Goal: Task Accomplishment & Management: Manage account settings

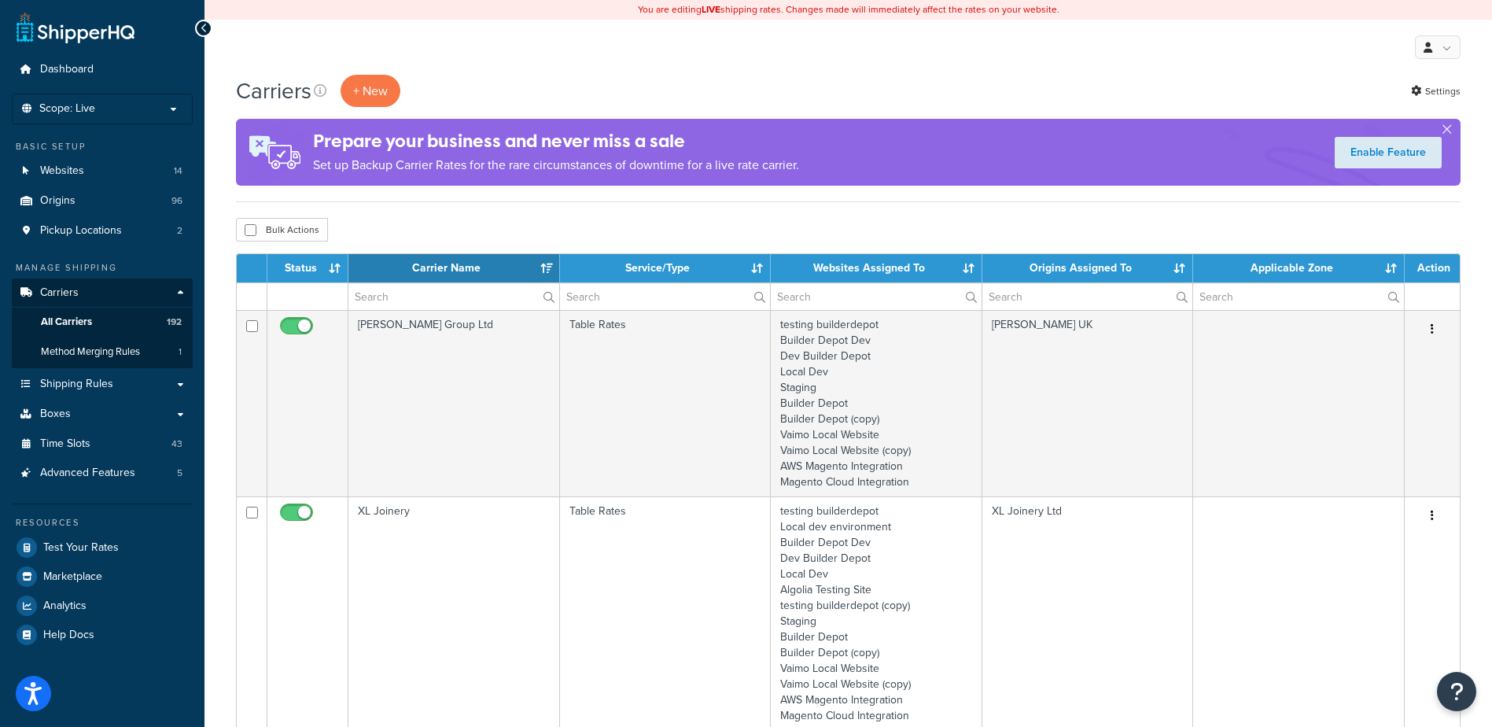
select select "15"
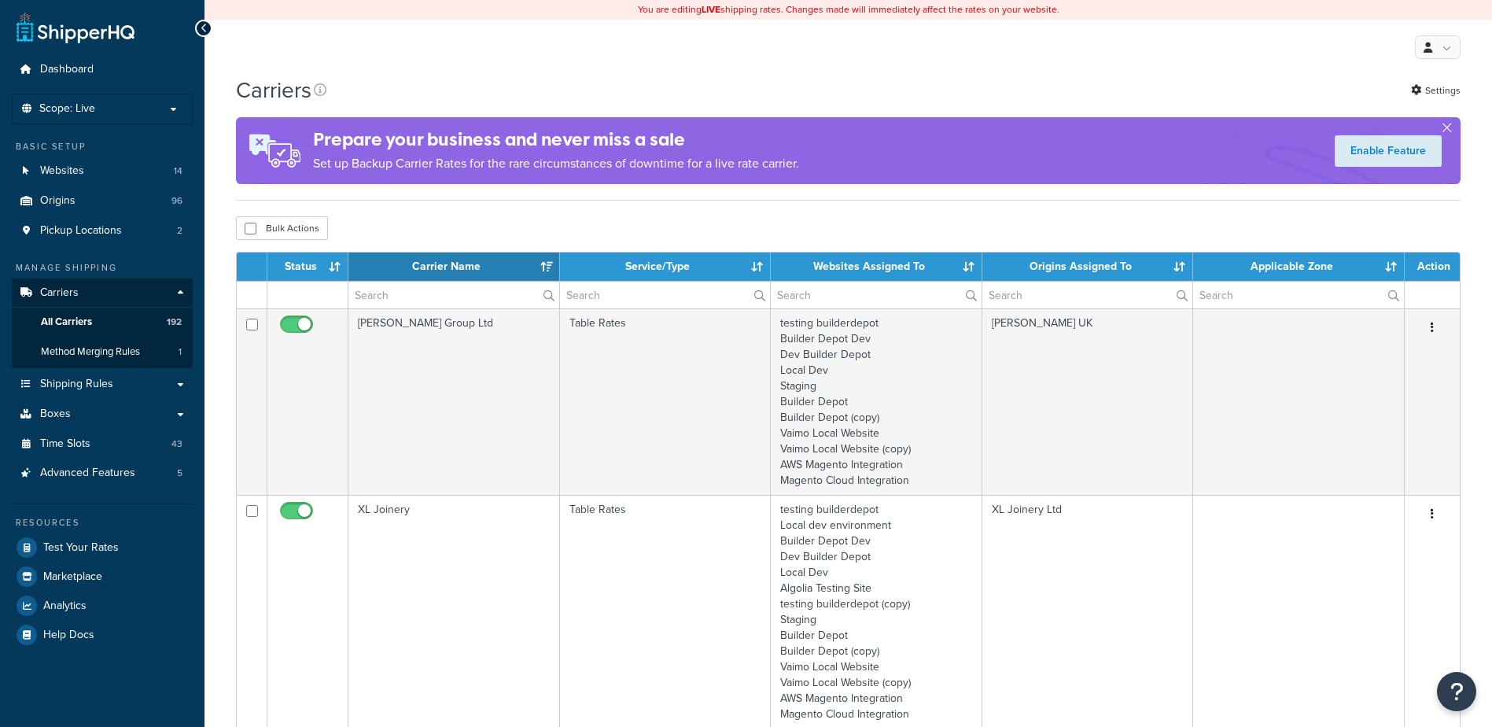
select select "15"
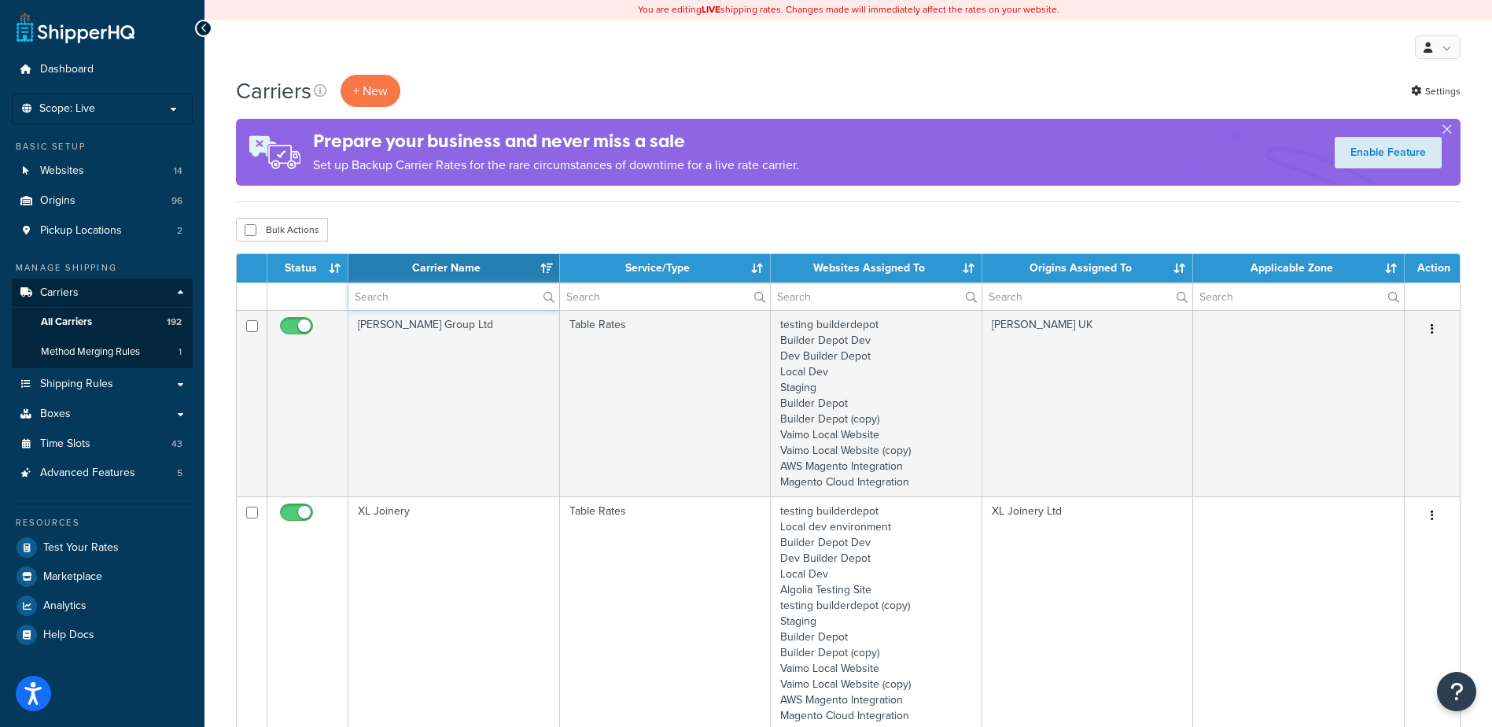
click at [395, 300] on input "text" at bounding box center [453, 296] width 211 height 27
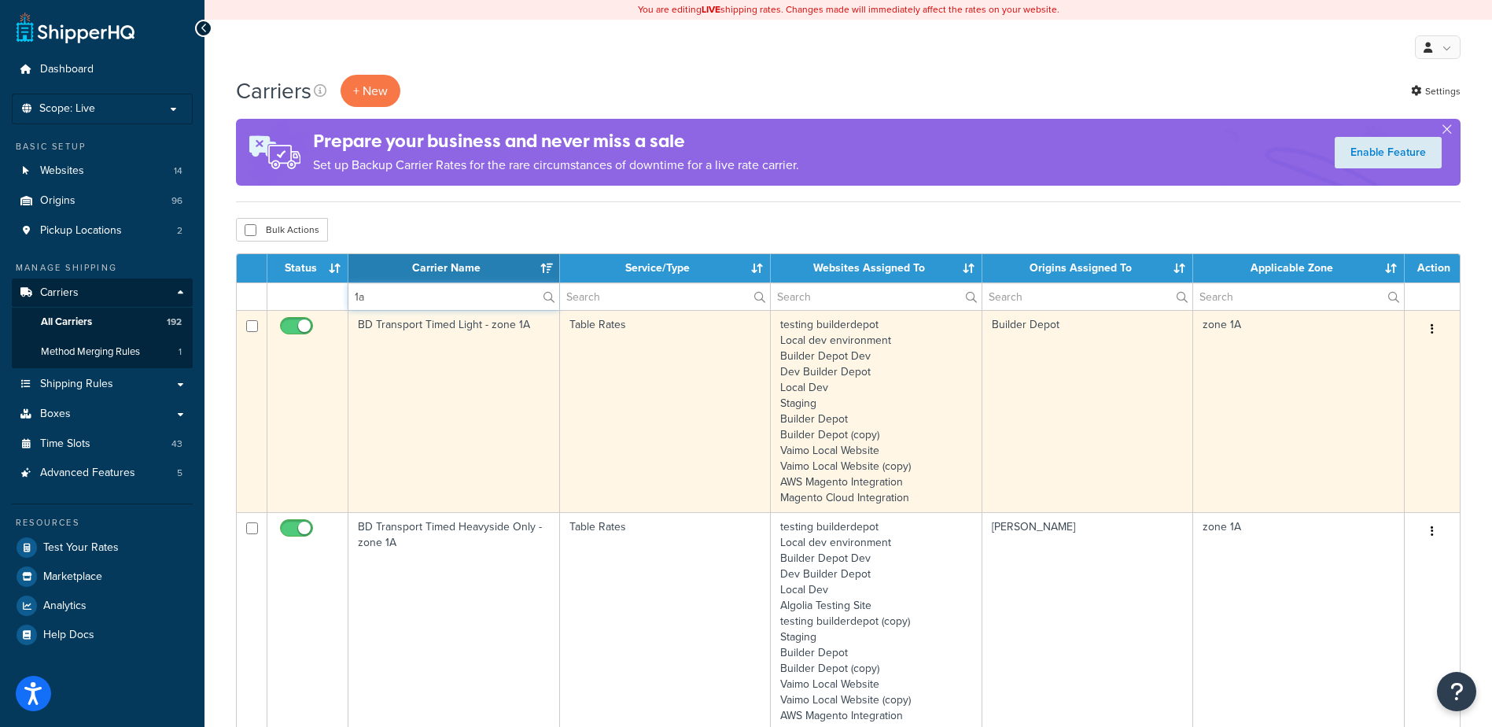
type input "1a"
click at [426, 343] on td "BD Transport Timed Light - zone 1A" at bounding box center [454, 411] width 212 height 202
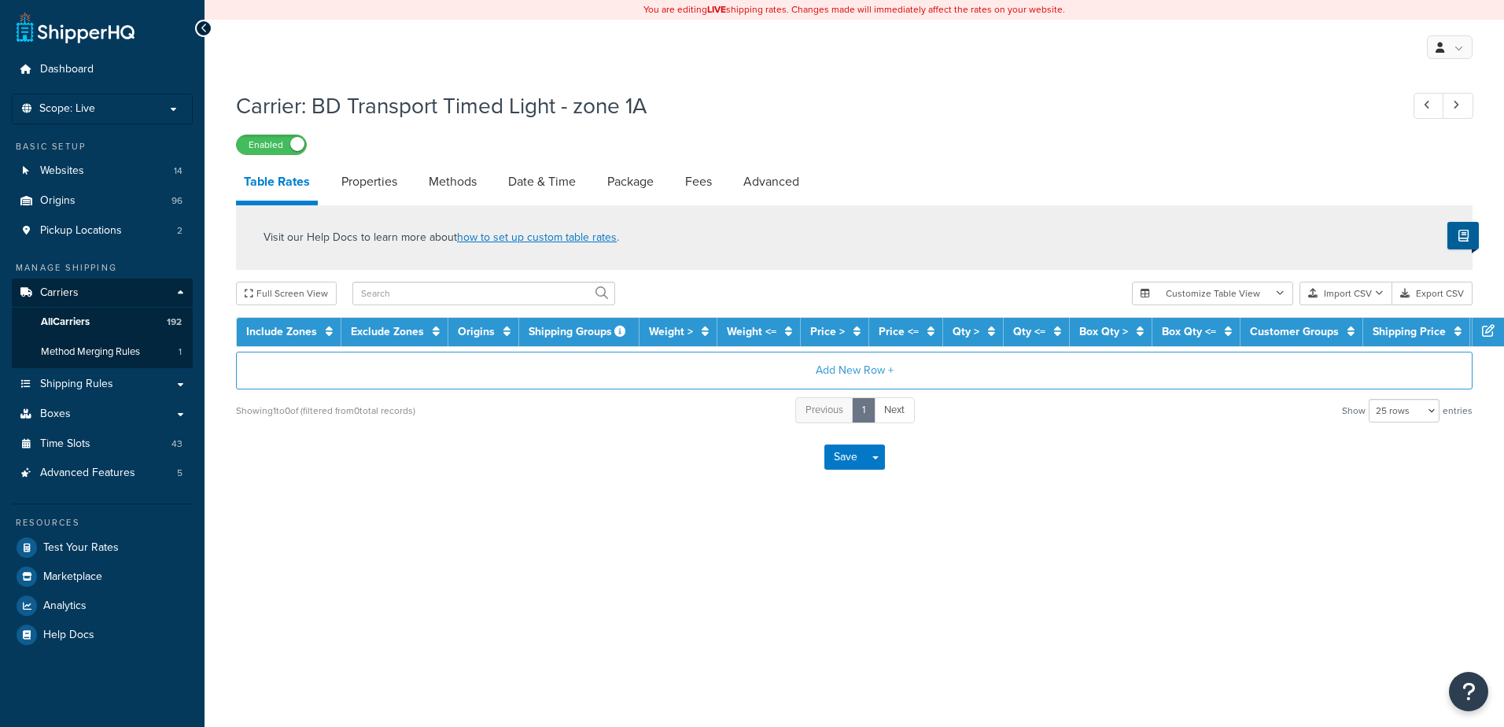
select select "25"
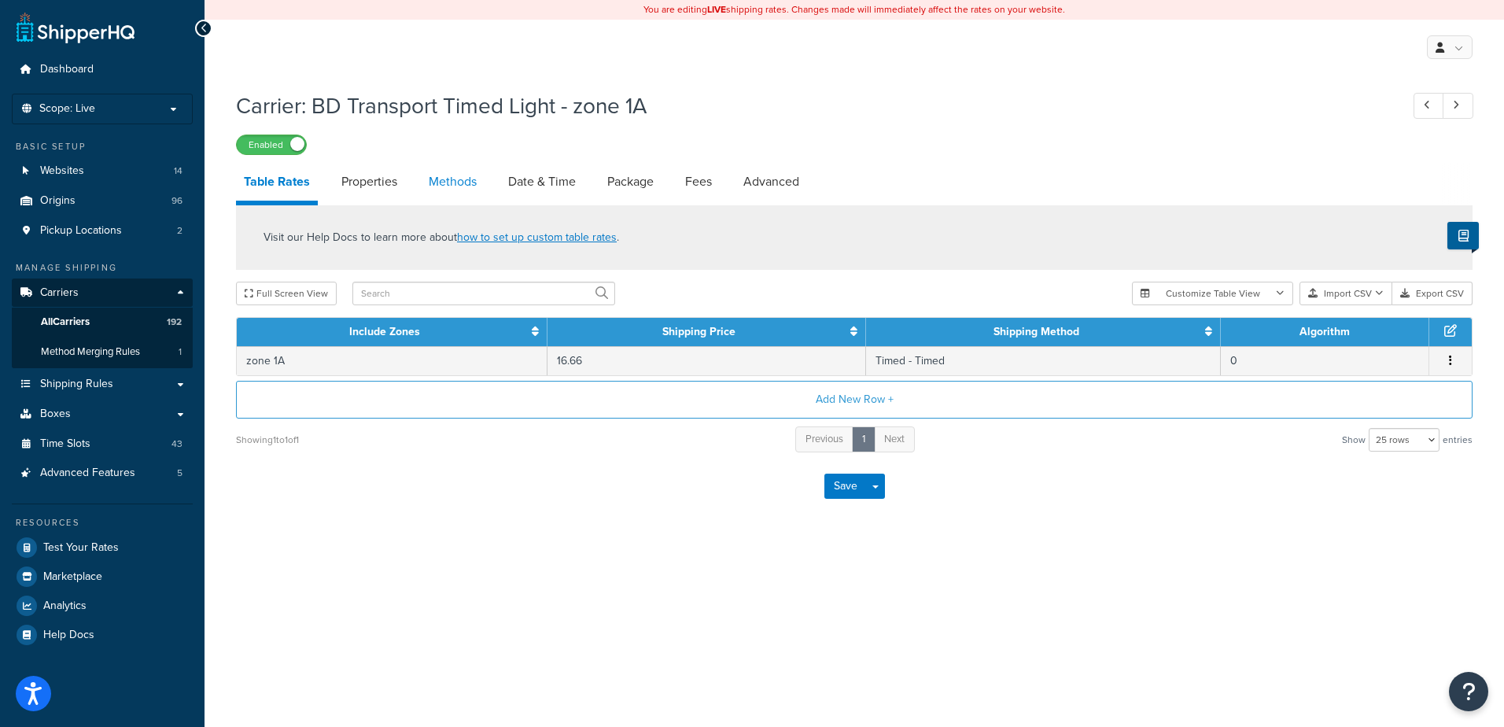
drag, startPoint x: 0, startPoint y: 0, endPoint x: 438, endPoint y: 174, distance: 471.3
click at [438, 174] on link "Methods" at bounding box center [453, 182] width 64 height 38
select select "25"
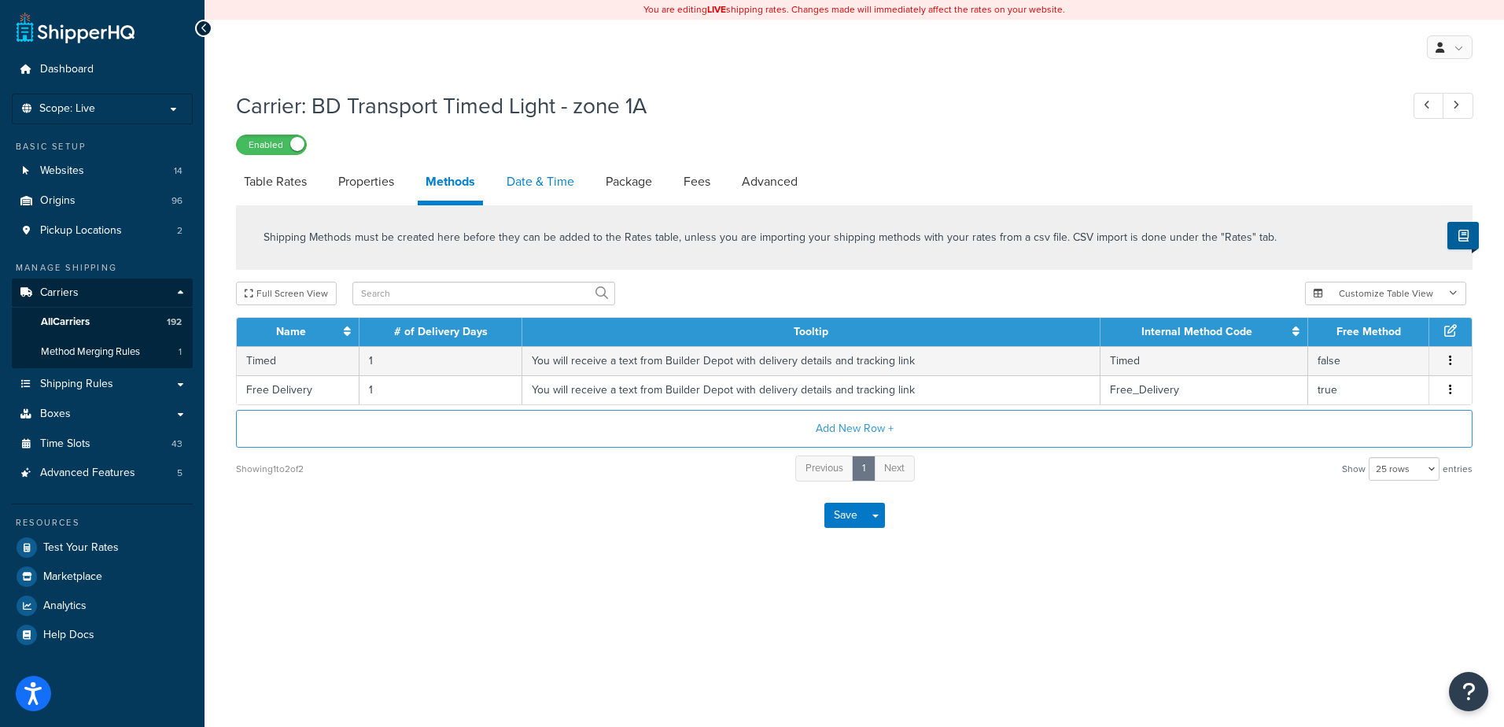
click at [540, 179] on link "Date & Time" at bounding box center [540, 182] width 83 height 38
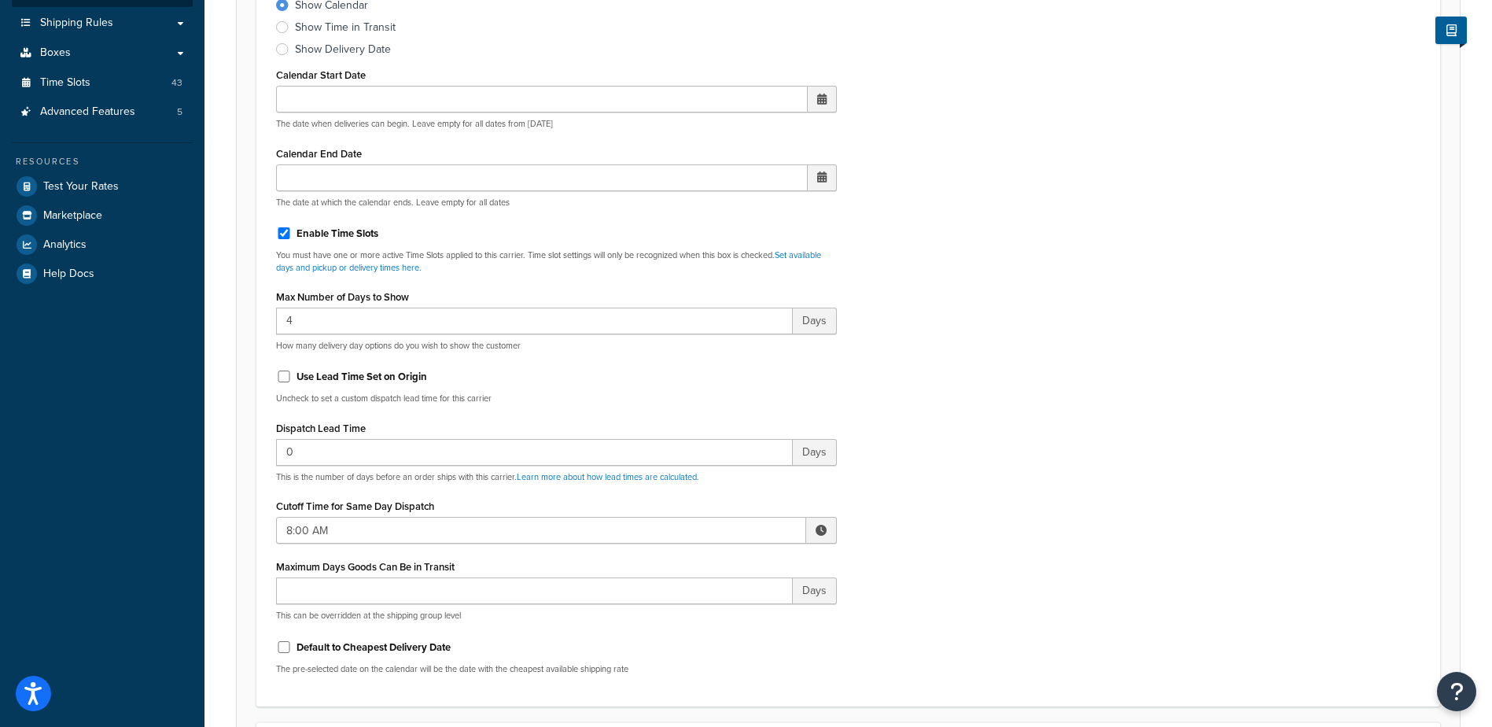
scroll to position [393, 0]
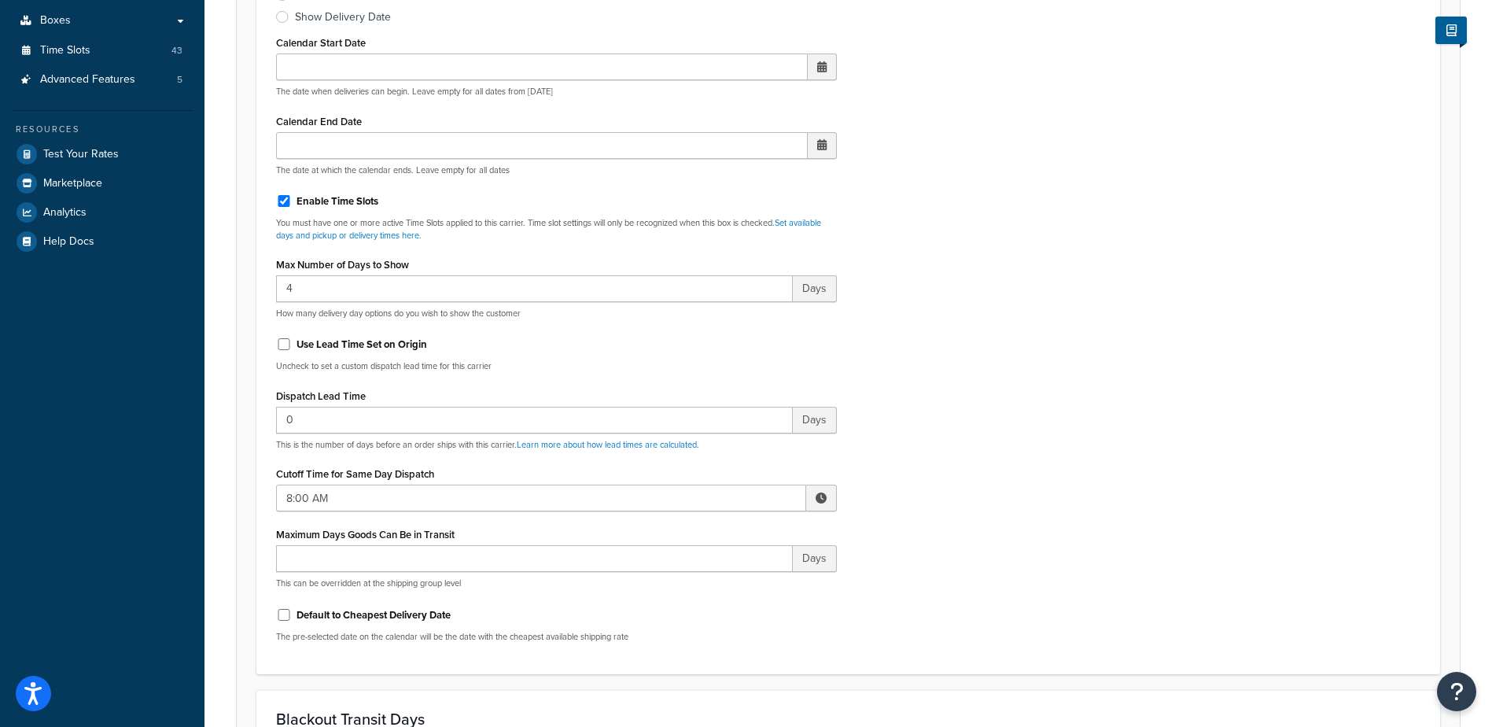
click at [811, 493] on span at bounding box center [821, 497] width 31 height 27
click at [702, 535] on span "▲" at bounding box center [705, 532] width 31 height 31
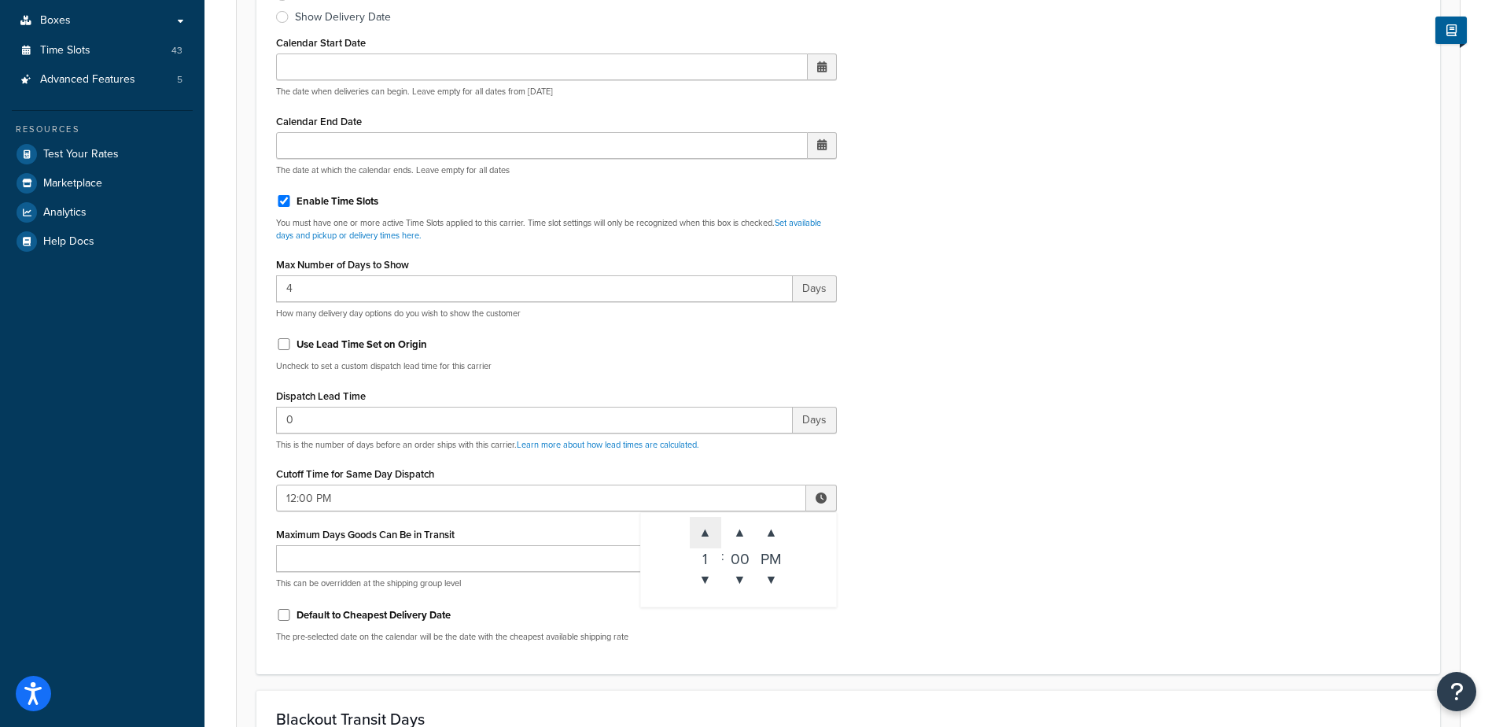
click at [701, 534] on span "▲" at bounding box center [705, 532] width 31 height 31
click at [701, 535] on span "▲" at bounding box center [705, 532] width 31 height 31
type input "2:00 PM"
click at [959, 511] on div "Include Delivery Date Information: No, just show shipping rates Show Calendar S…" at bounding box center [848, 284] width 1168 height 740
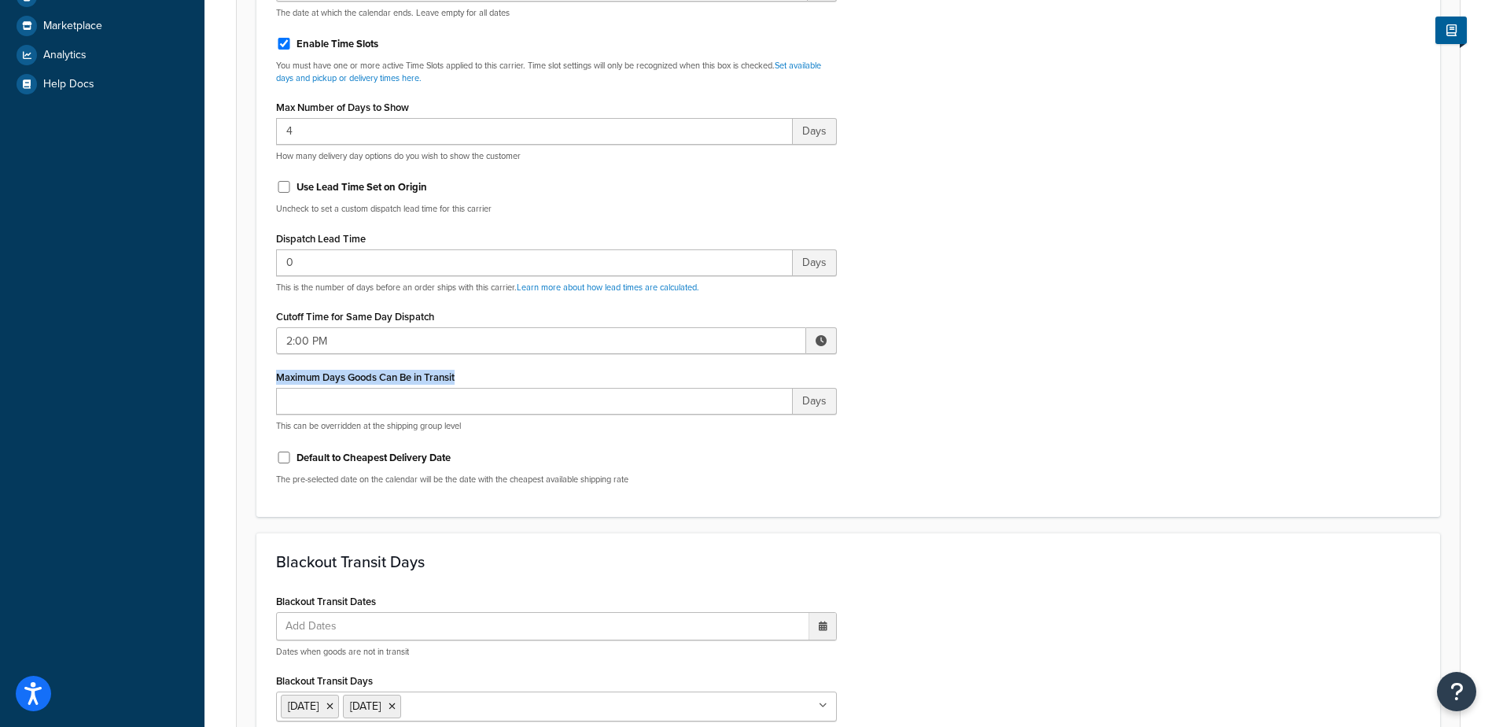
click at [959, 343] on div "Include Delivery Date Information: No, just show shipping rates Show Calendar S…" at bounding box center [848, 127] width 1168 height 740
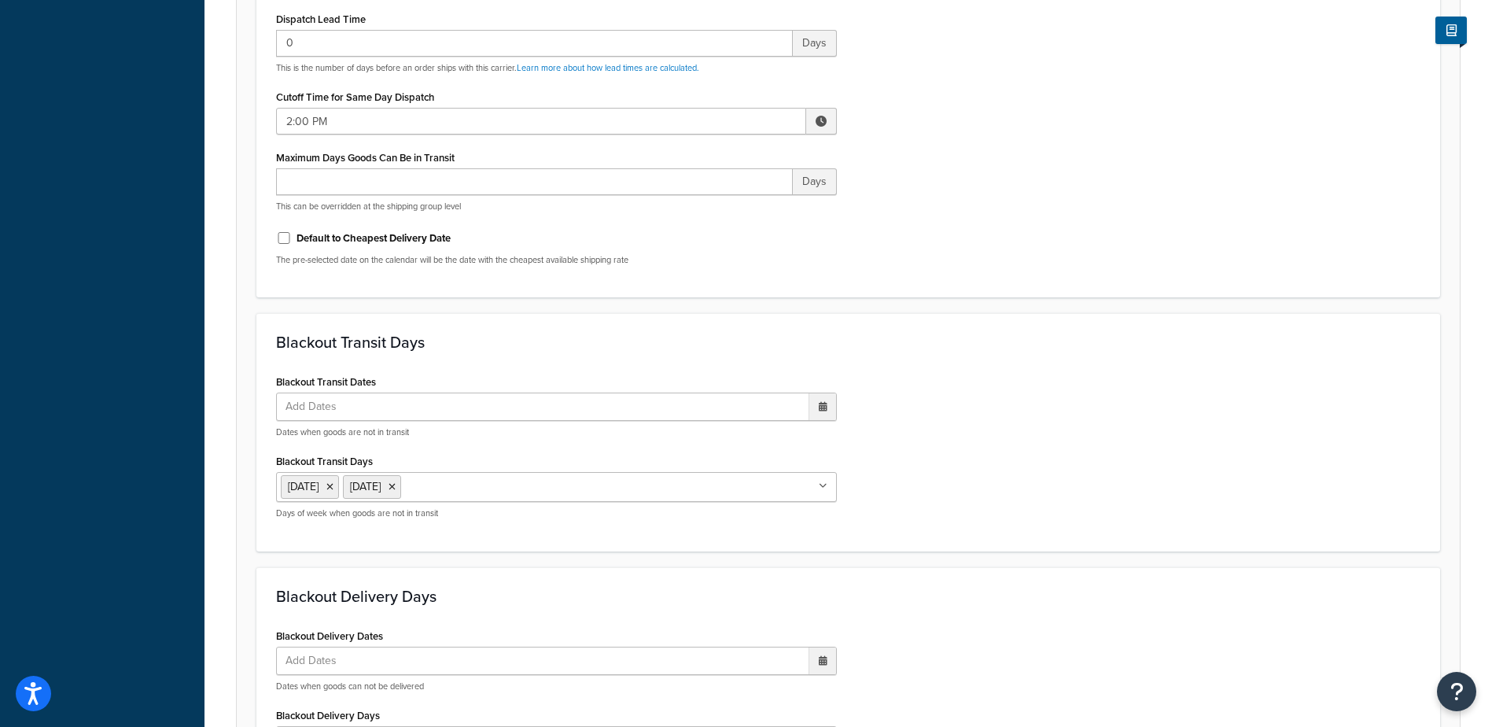
scroll to position [1163, 0]
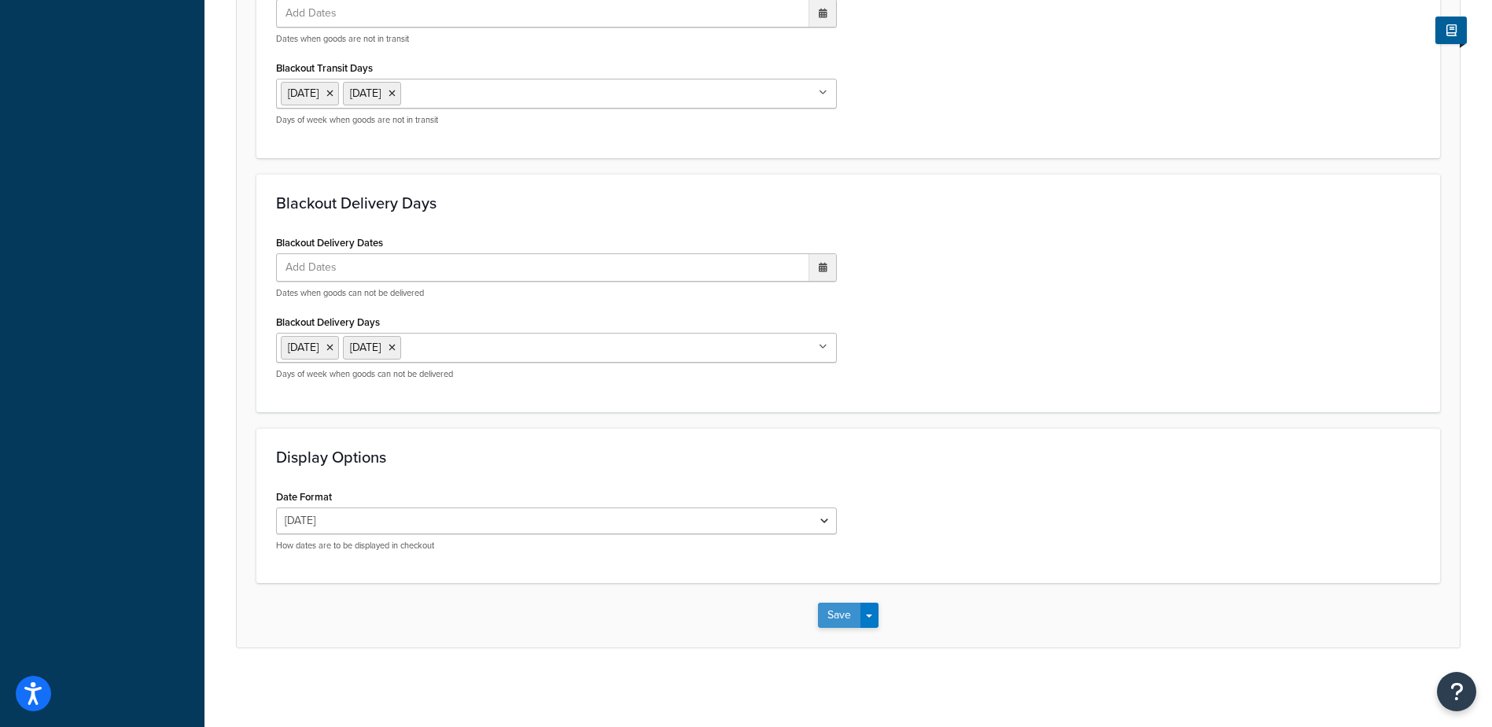
click at [842, 617] on button "Save" at bounding box center [839, 614] width 42 height 25
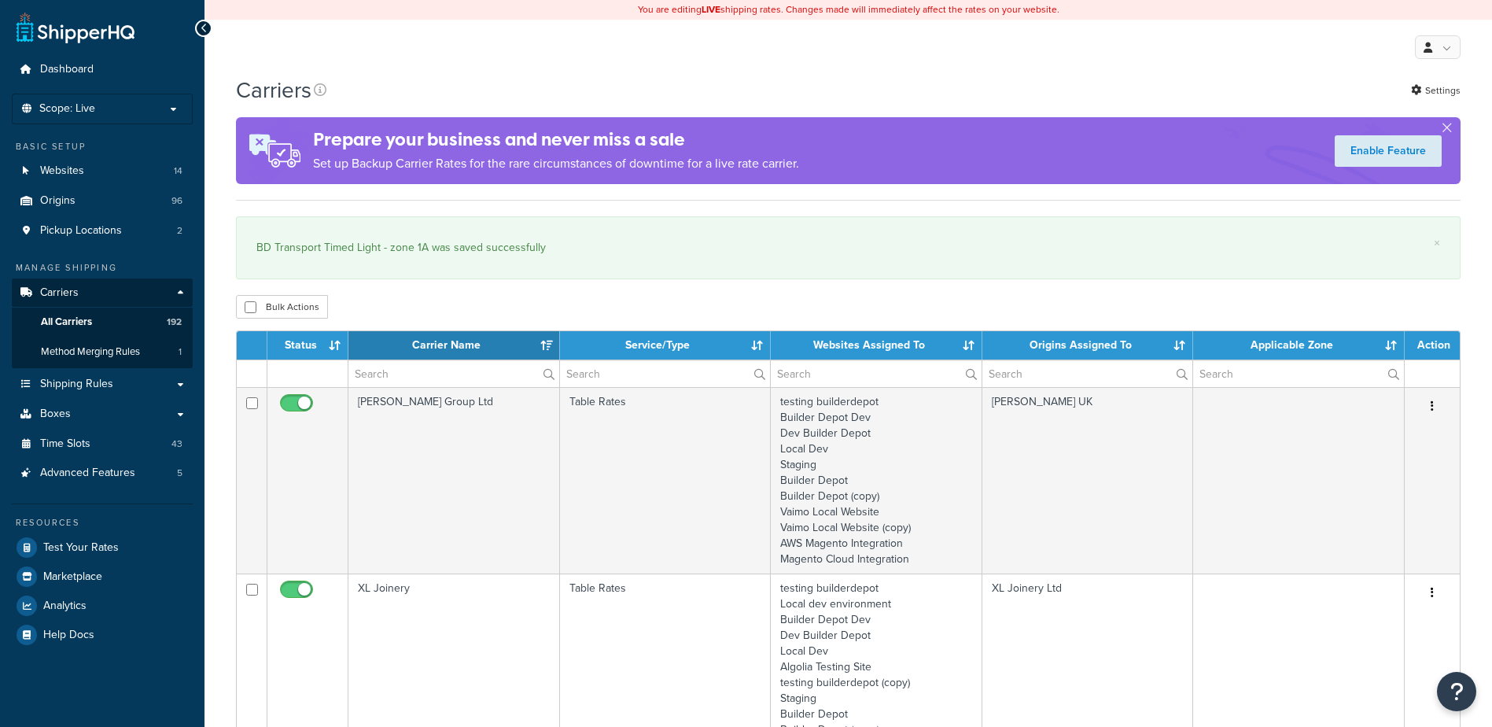
select select "15"
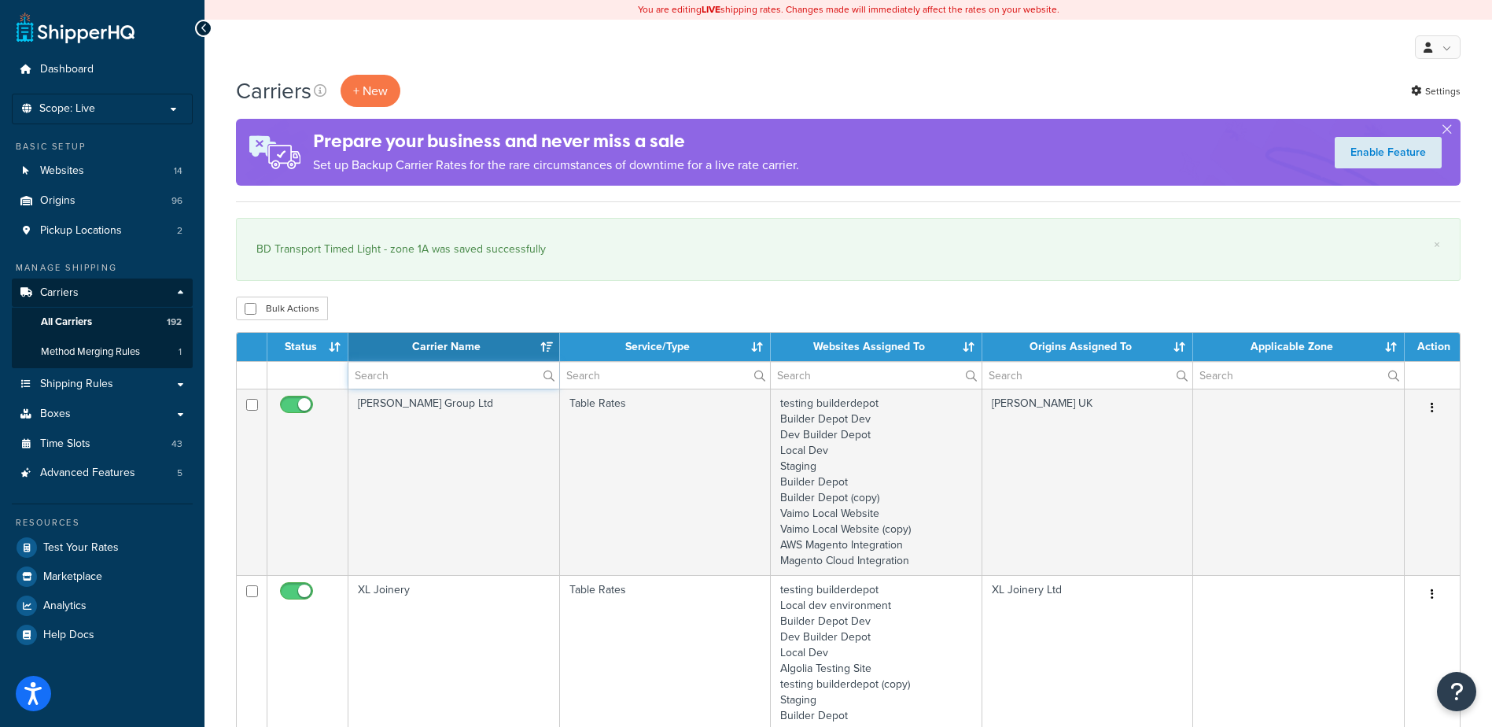
click at [381, 369] on input "text" at bounding box center [453, 375] width 211 height 27
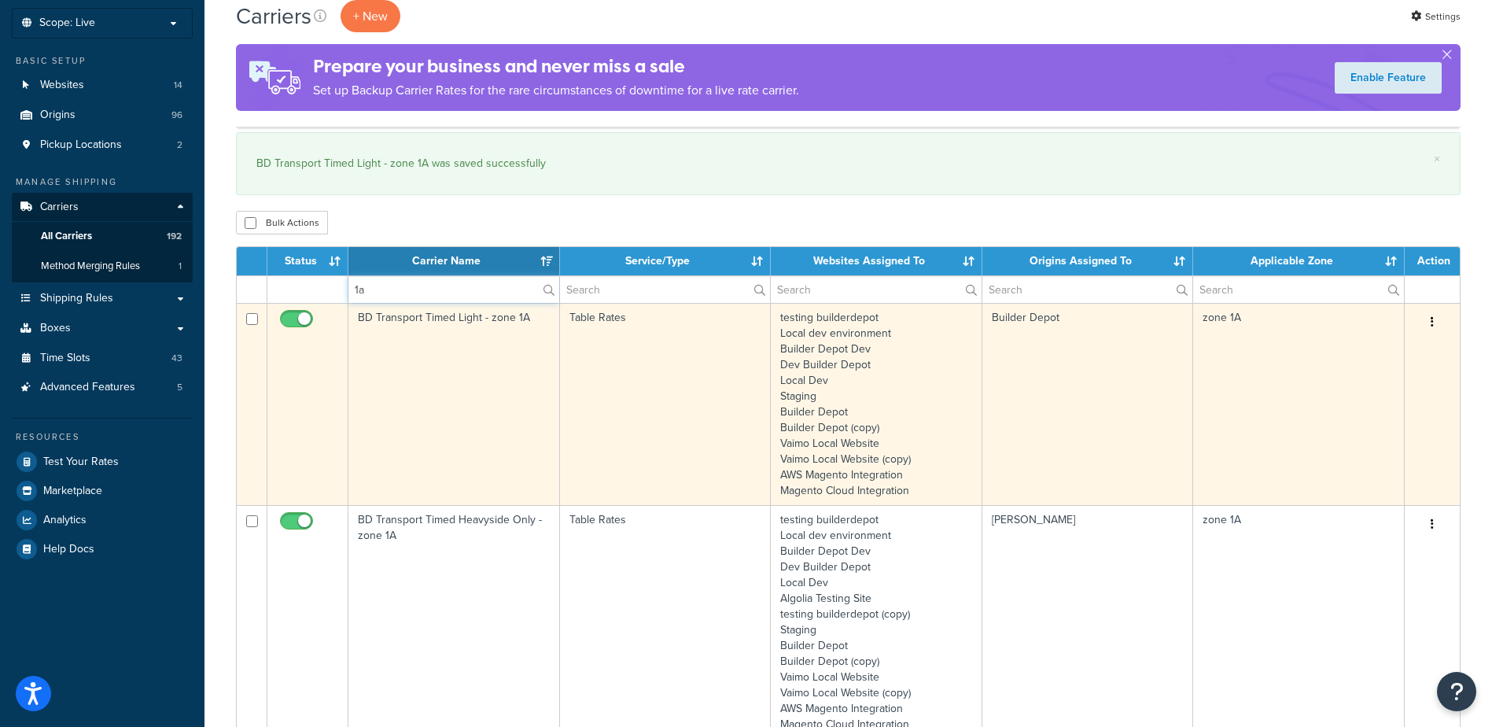
scroll to position [315, 0]
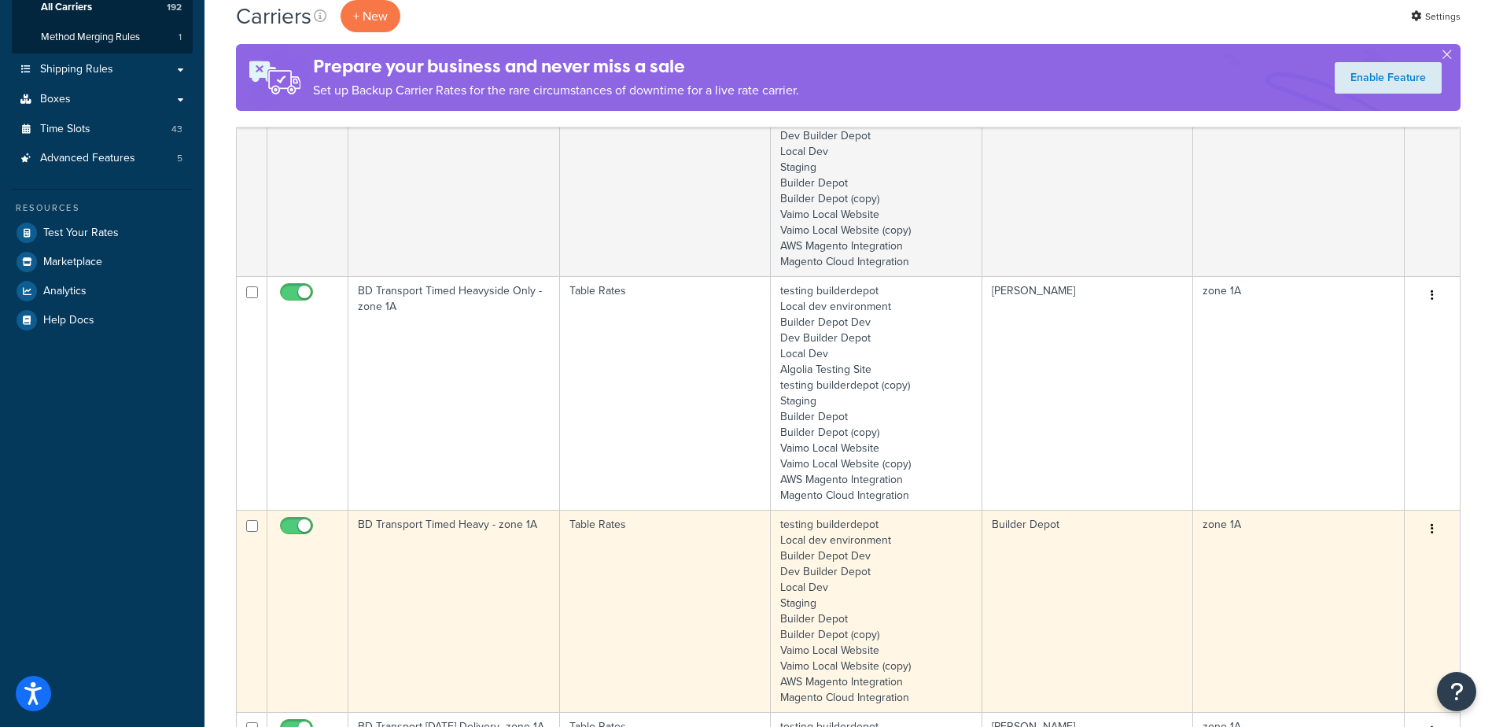
type input "1a"
click at [449, 573] on td "BD Transport Timed Heavy - zone 1A" at bounding box center [454, 611] width 212 height 202
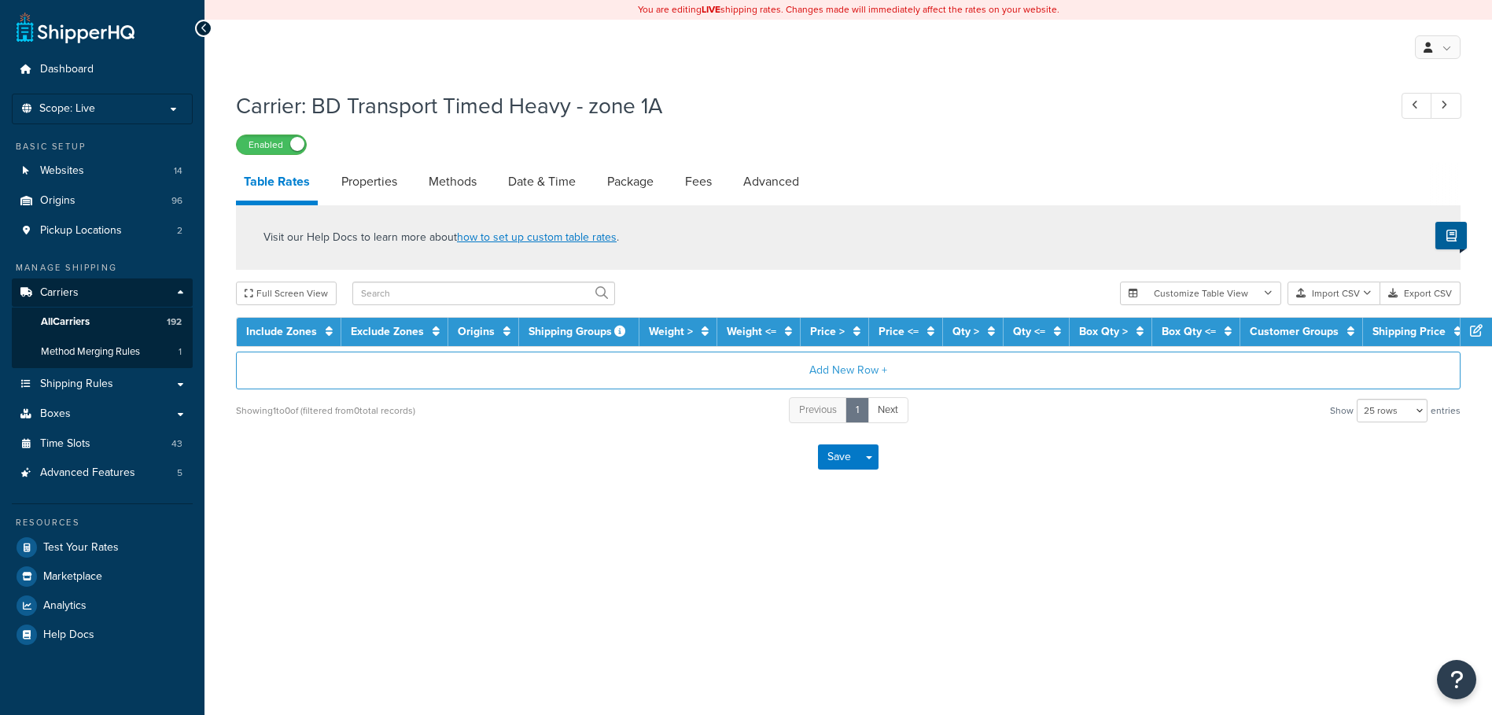
select select "25"
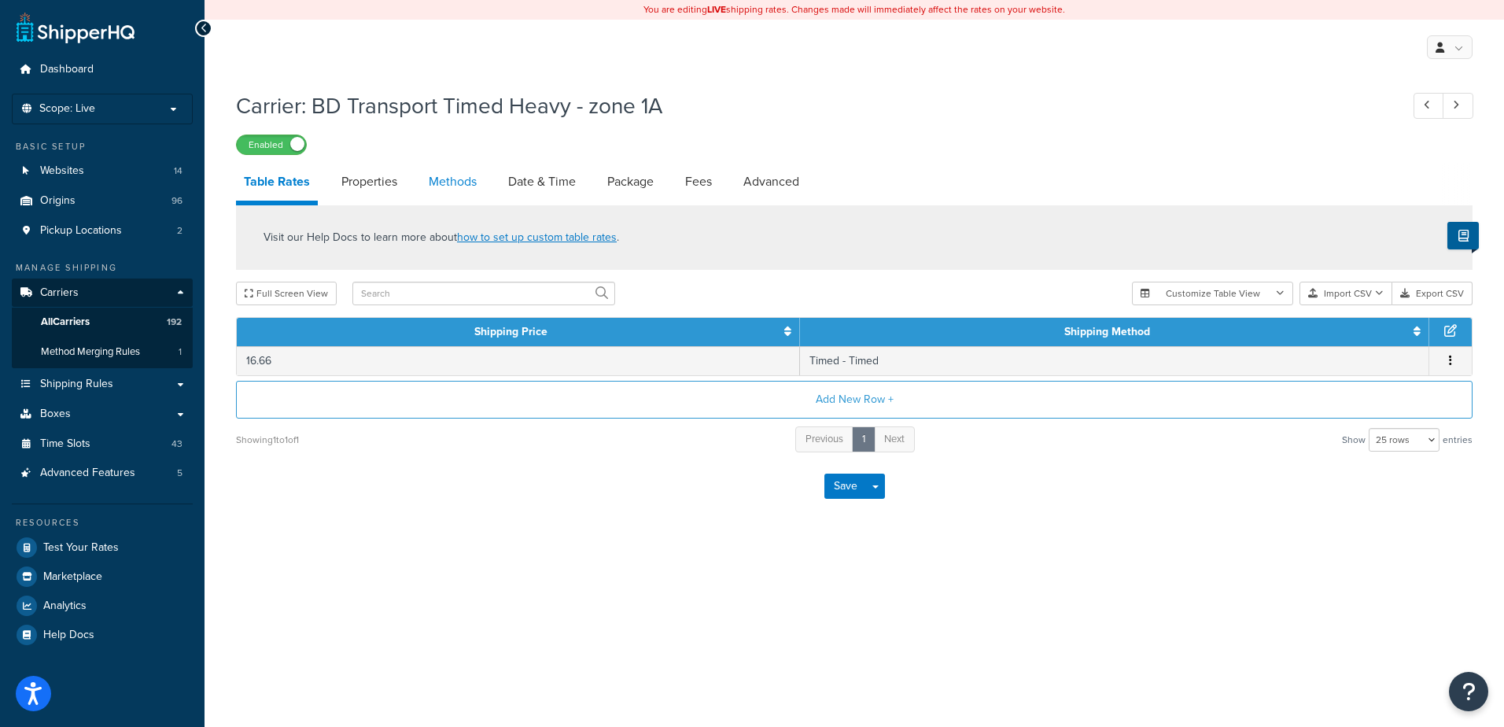
click at [455, 176] on link "Methods" at bounding box center [453, 182] width 64 height 38
select select "25"
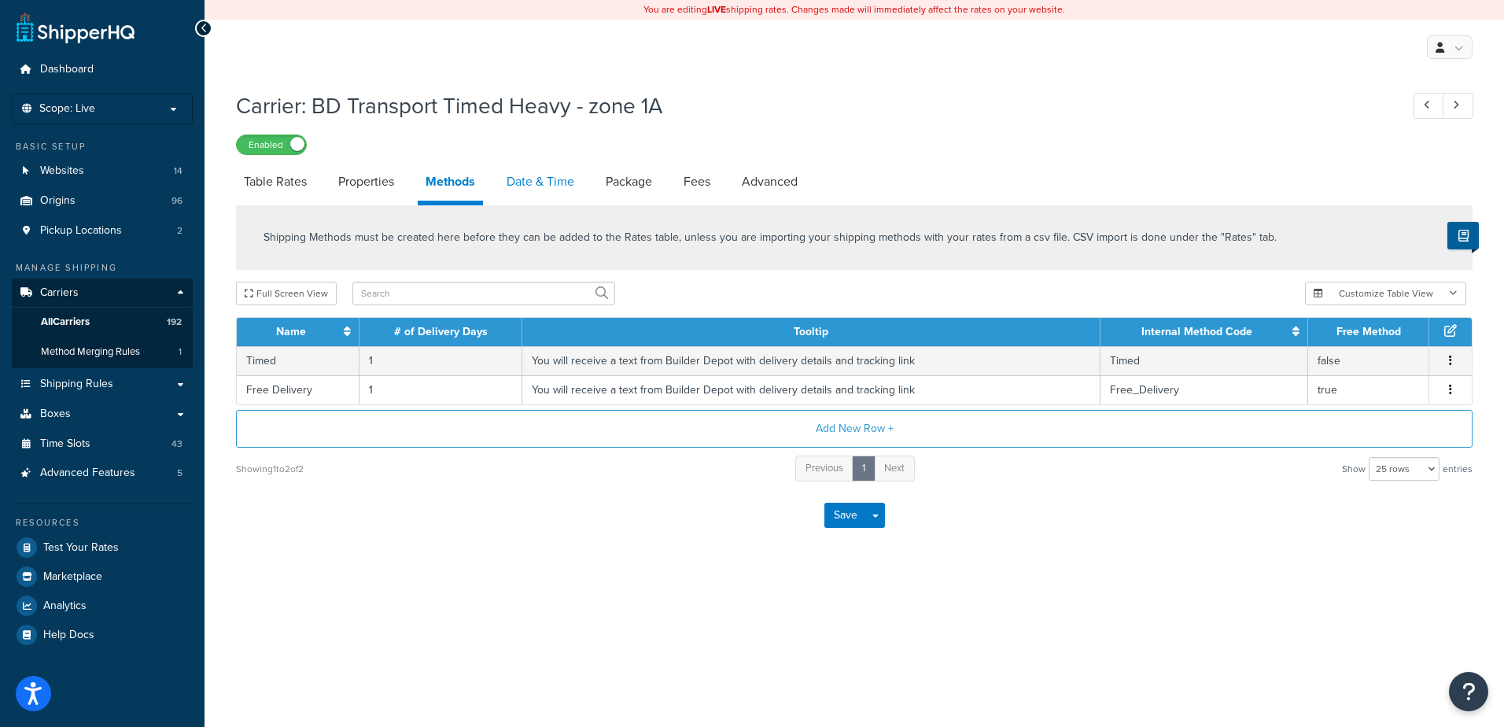
click at [518, 177] on link "Date & Time" at bounding box center [540, 182] width 83 height 38
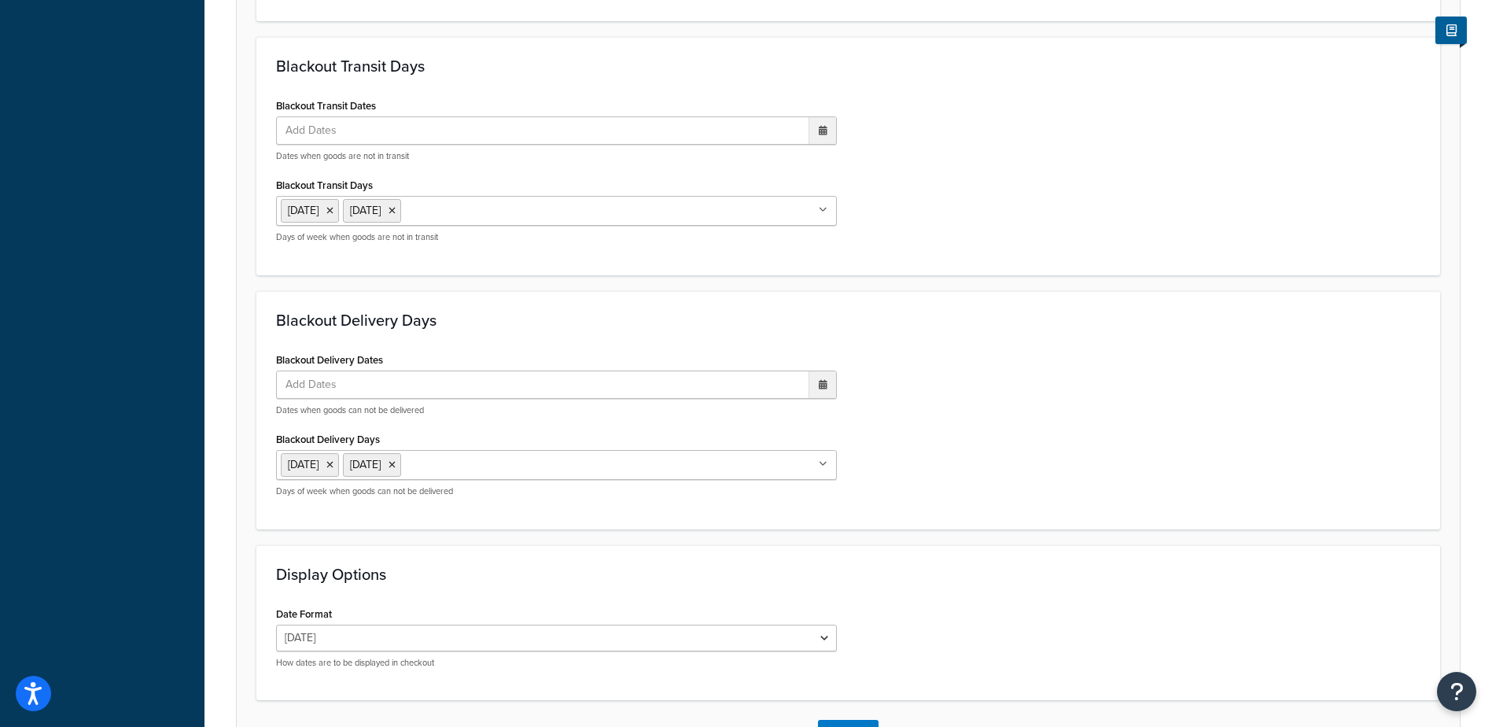
scroll to position [1163, 0]
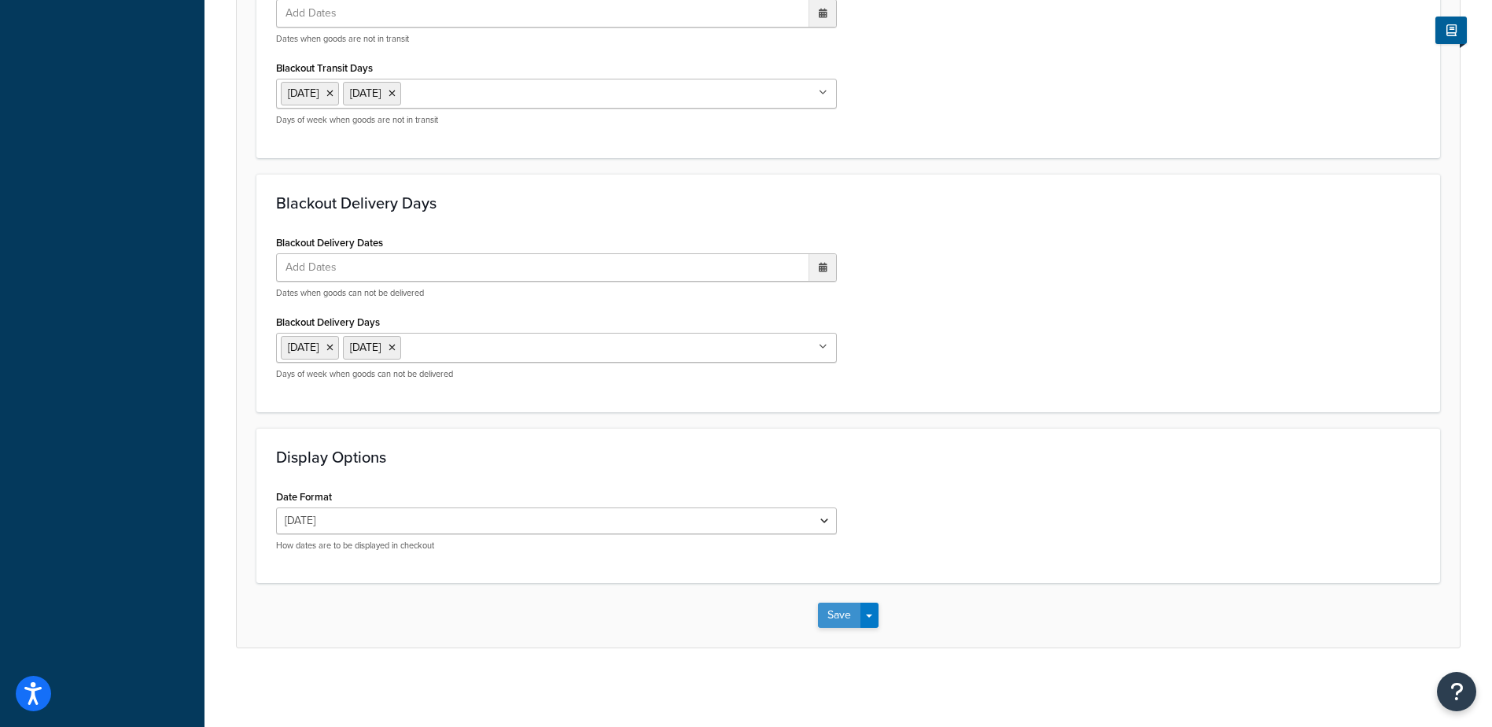
click at [827, 613] on button "Save" at bounding box center [839, 614] width 42 height 25
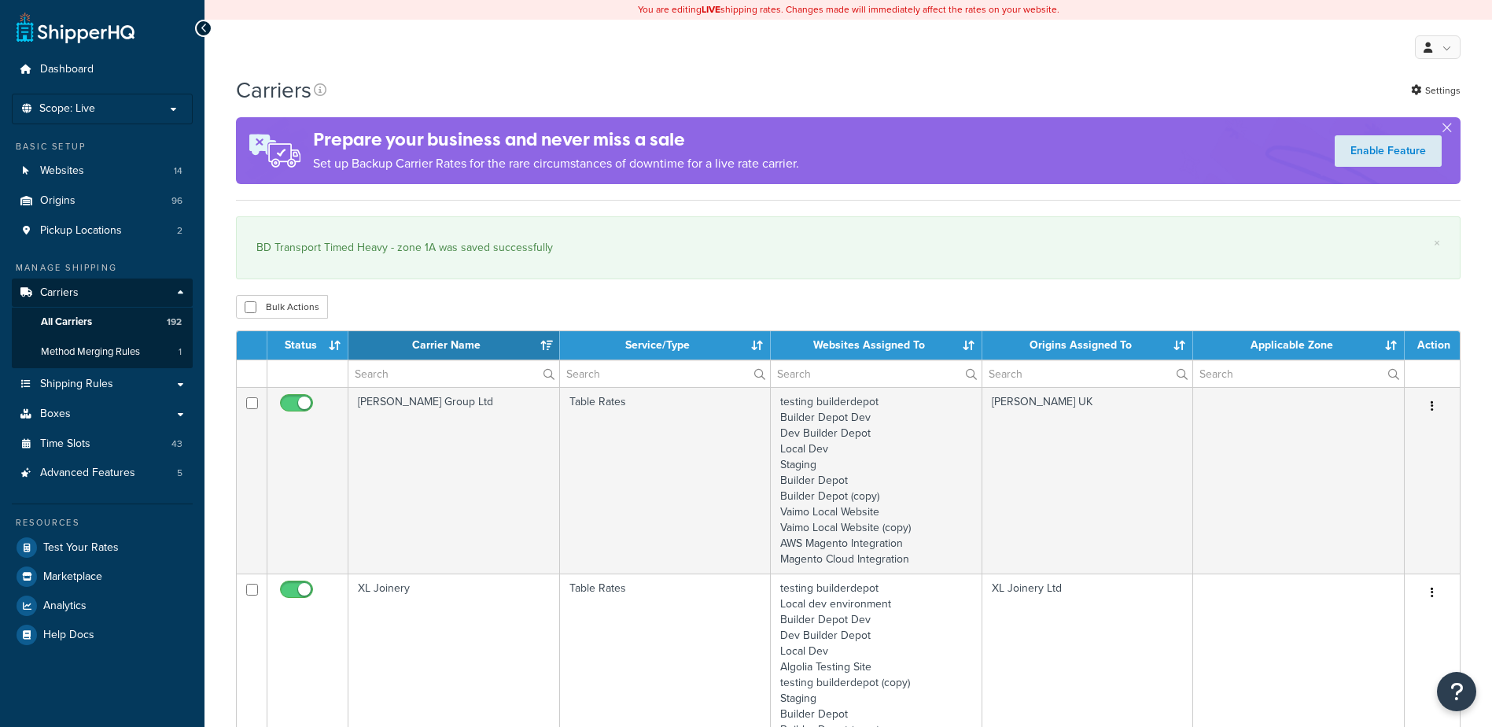
select select "15"
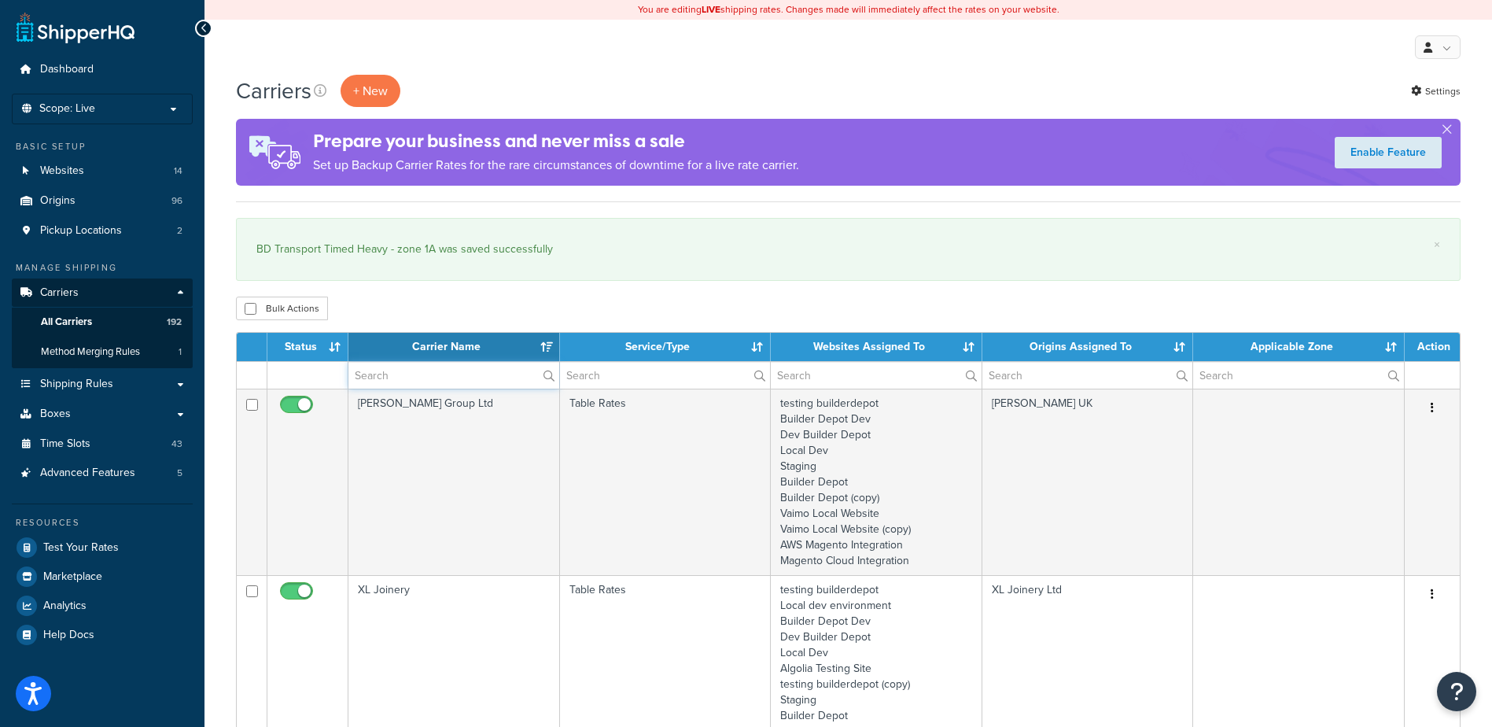
click at [388, 381] on input "text" at bounding box center [453, 375] width 211 height 27
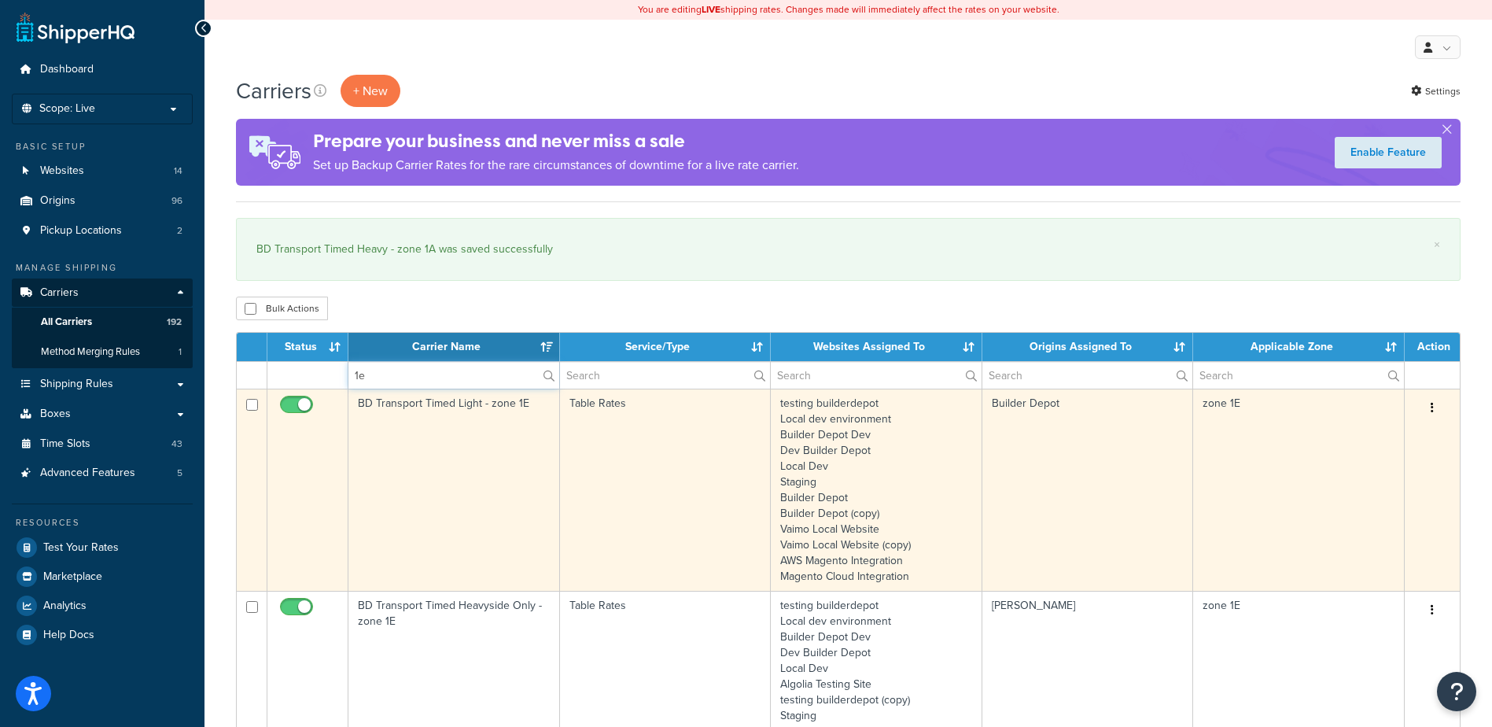
type input "1e"
click at [455, 457] on td "BD Transport Timed Light - zone 1E" at bounding box center [454, 490] width 212 height 202
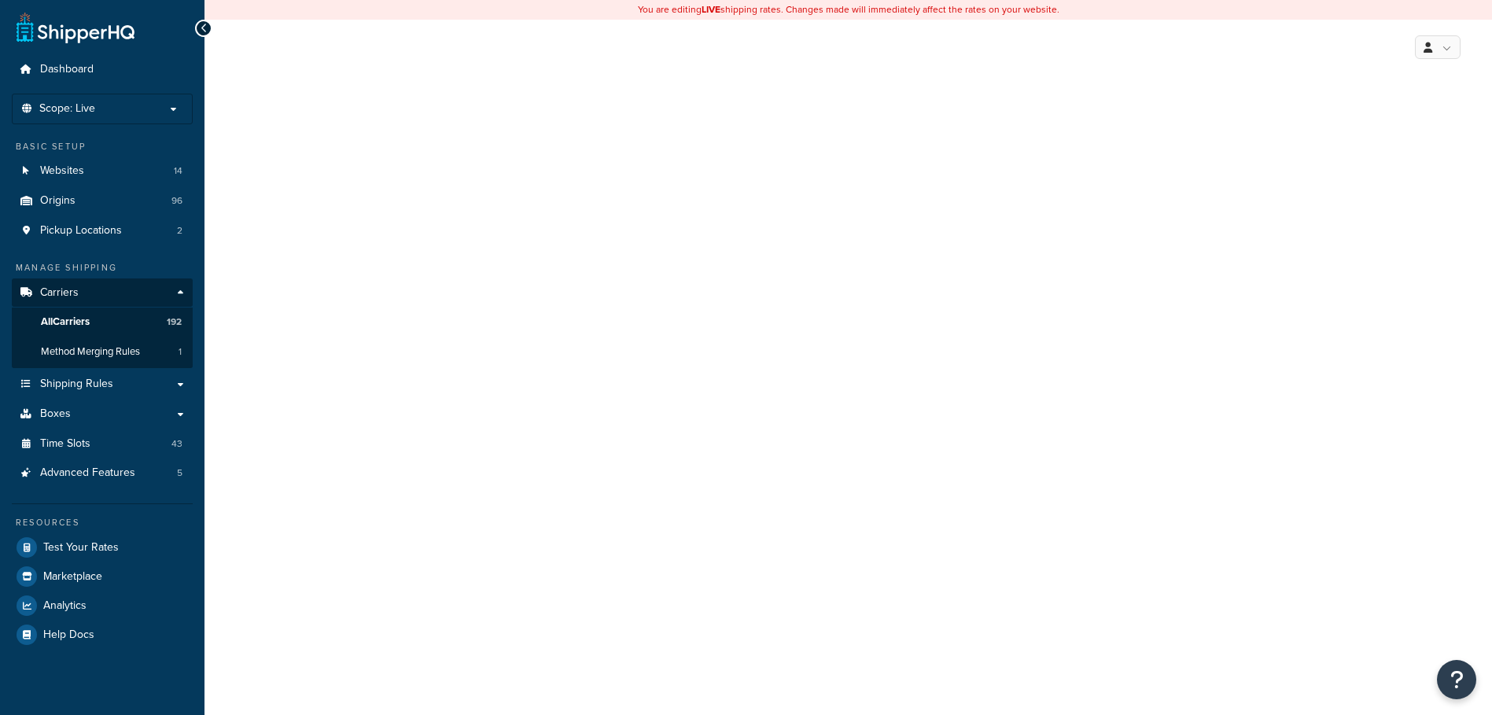
select select "25"
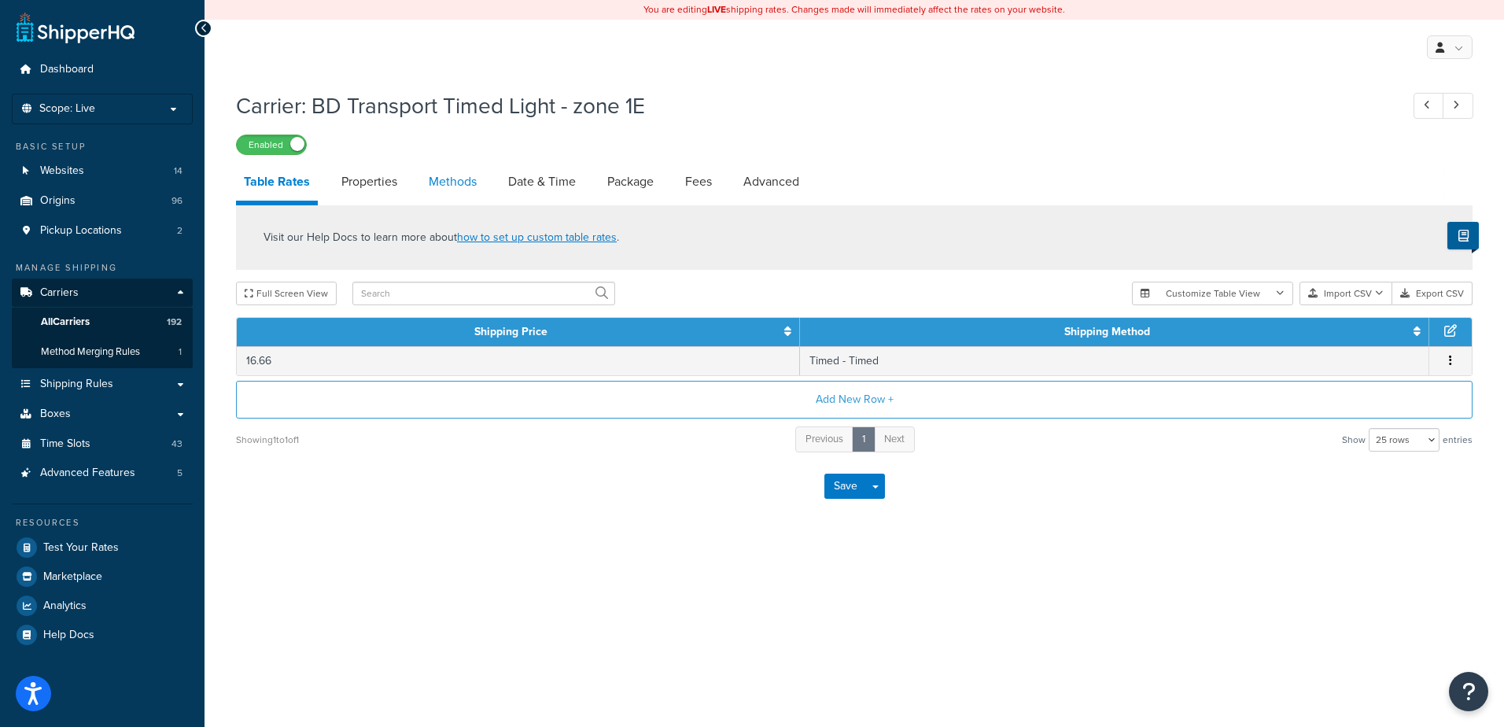
click at [455, 186] on link "Methods" at bounding box center [453, 182] width 64 height 38
select select "25"
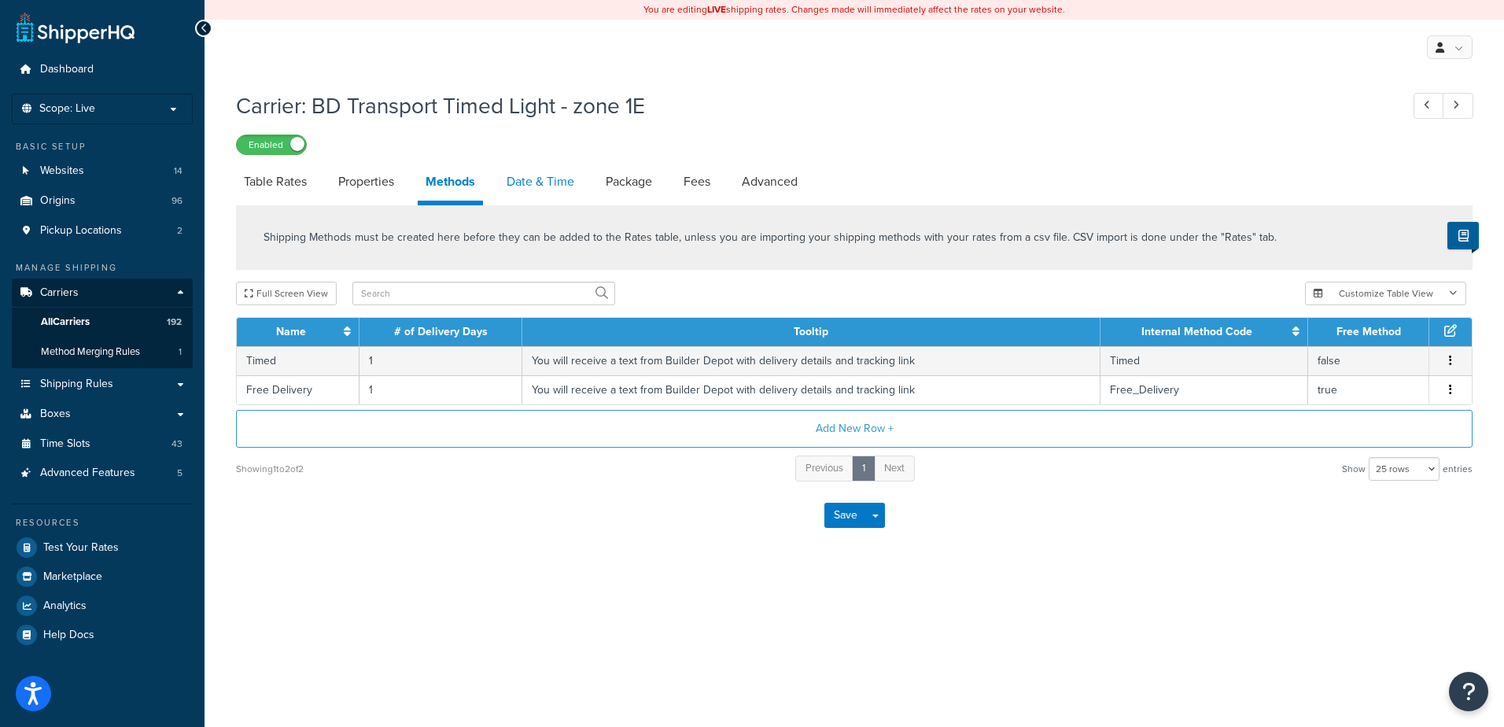
click at [547, 173] on link "Date & Time" at bounding box center [540, 182] width 83 height 38
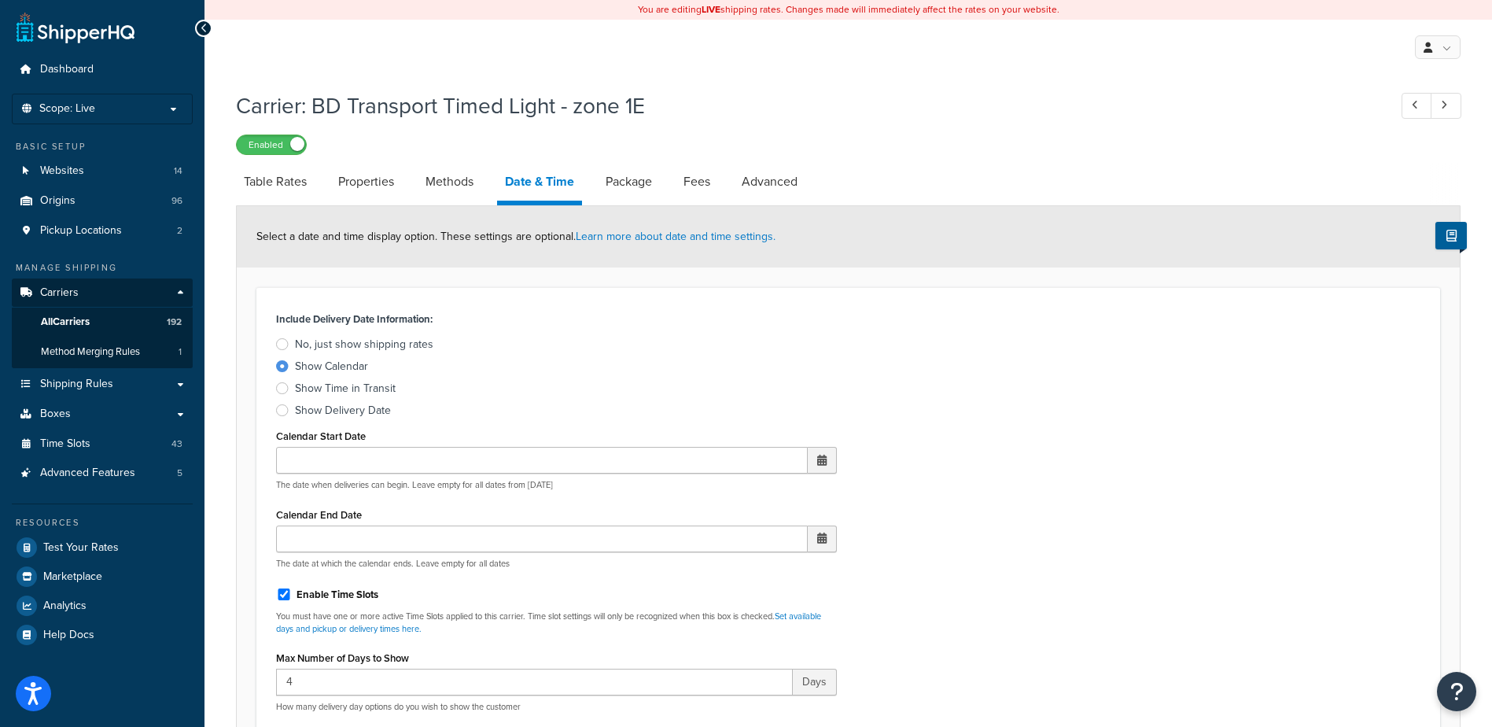
scroll to position [315, 0]
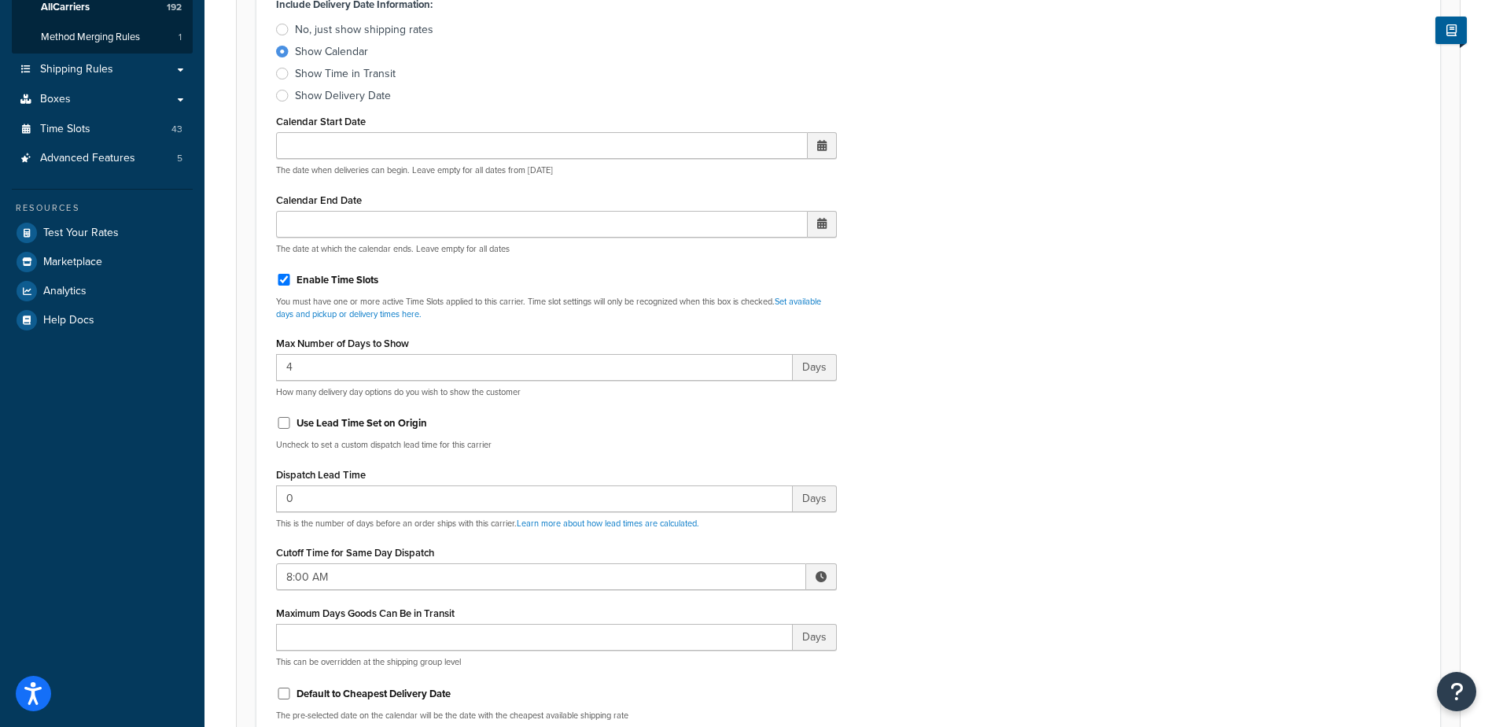
click at [814, 576] on span at bounding box center [821, 576] width 31 height 27
click at [710, 610] on span "▲" at bounding box center [705, 610] width 31 height 31
click at [711, 610] on span "▲" at bounding box center [705, 610] width 31 height 31
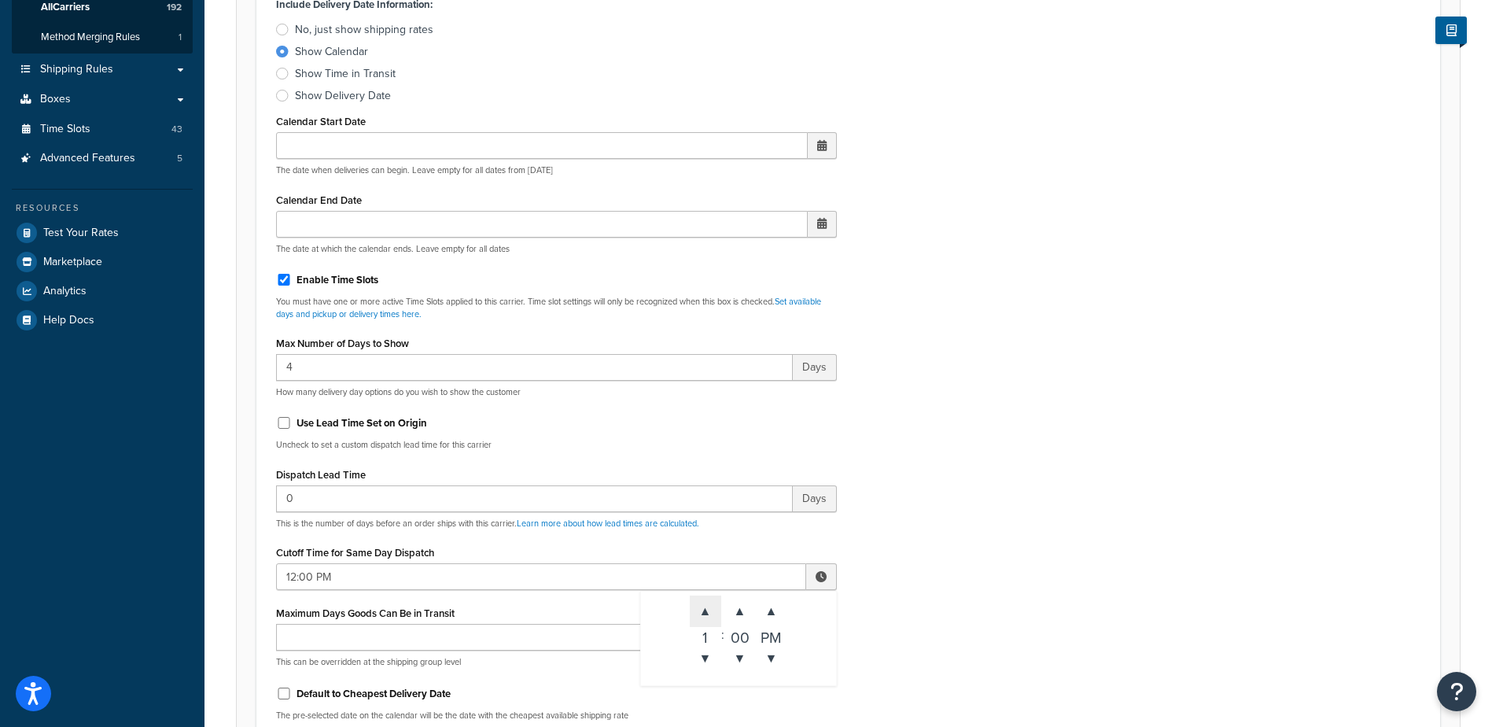
click at [711, 610] on span "▲" at bounding box center [705, 610] width 31 height 31
type input "2:00 PM"
click at [913, 566] on div "Include Delivery Date Information: No, just show shipping rates Show Calendar S…" at bounding box center [848, 363] width 1168 height 740
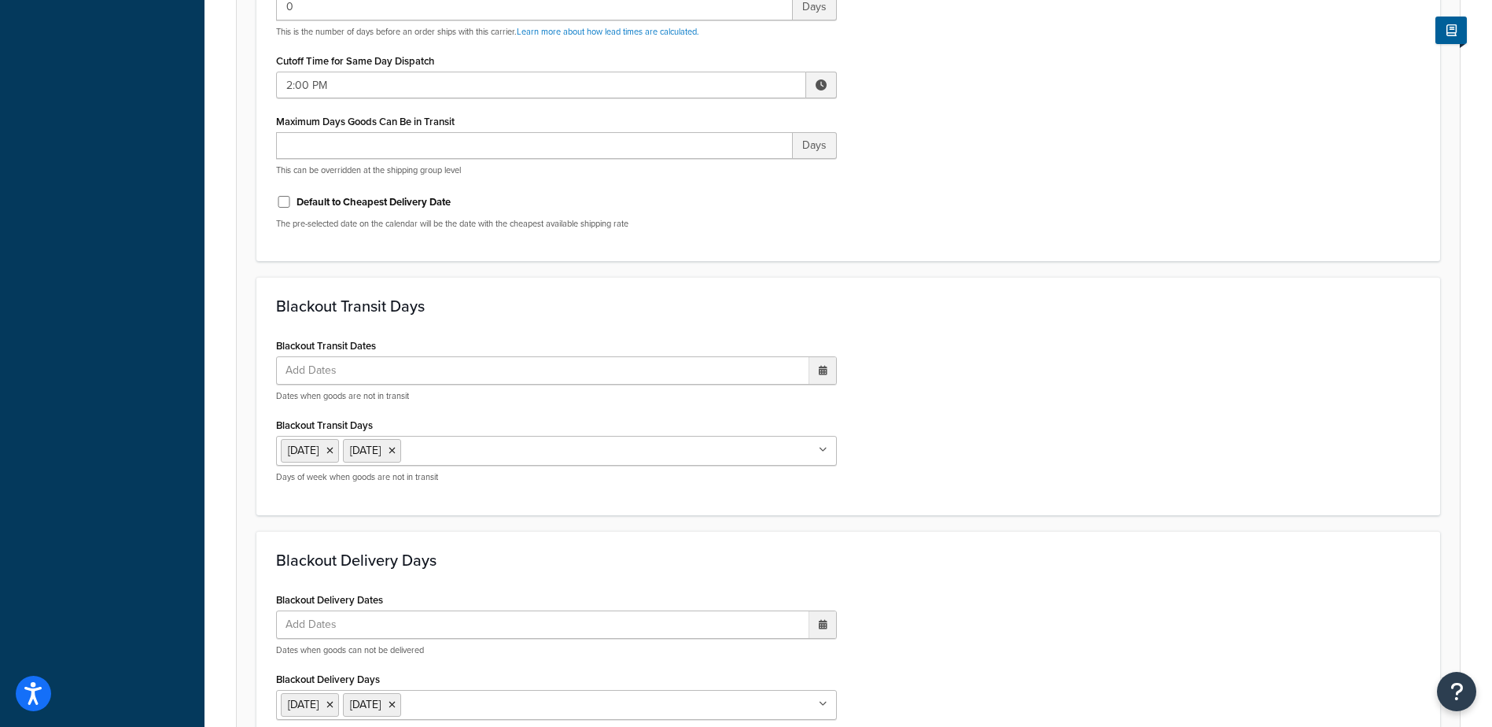
scroll to position [1163, 0]
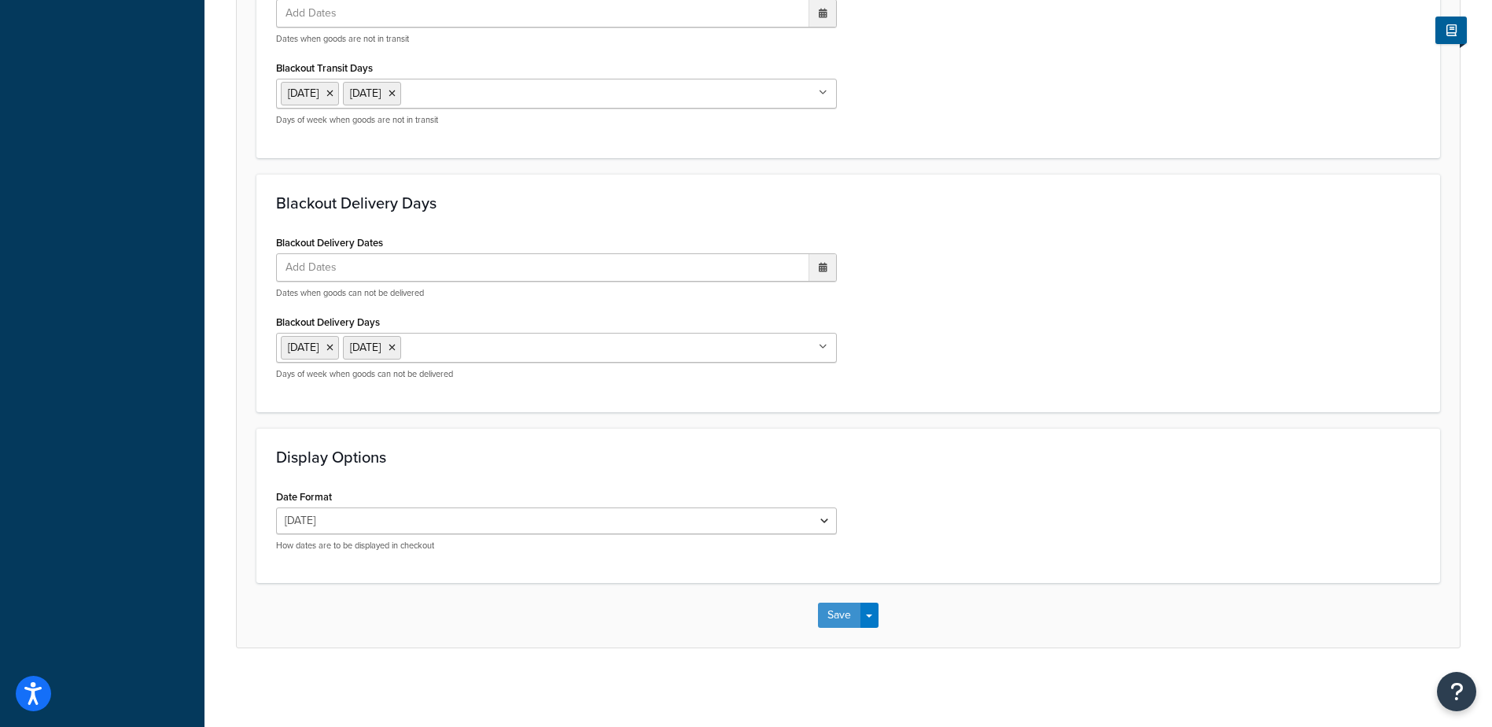
click at [832, 613] on button "Save" at bounding box center [839, 614] width 42 height 25
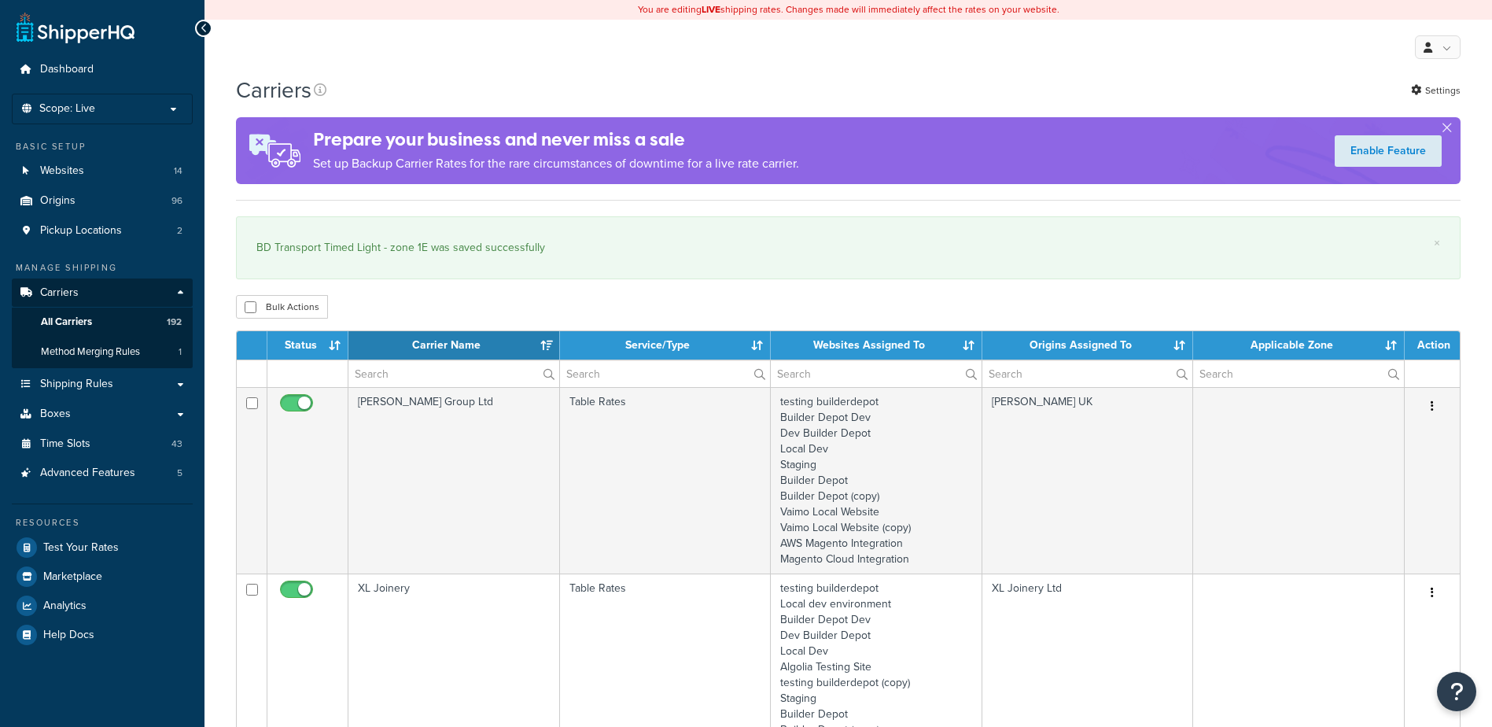
select select "15"
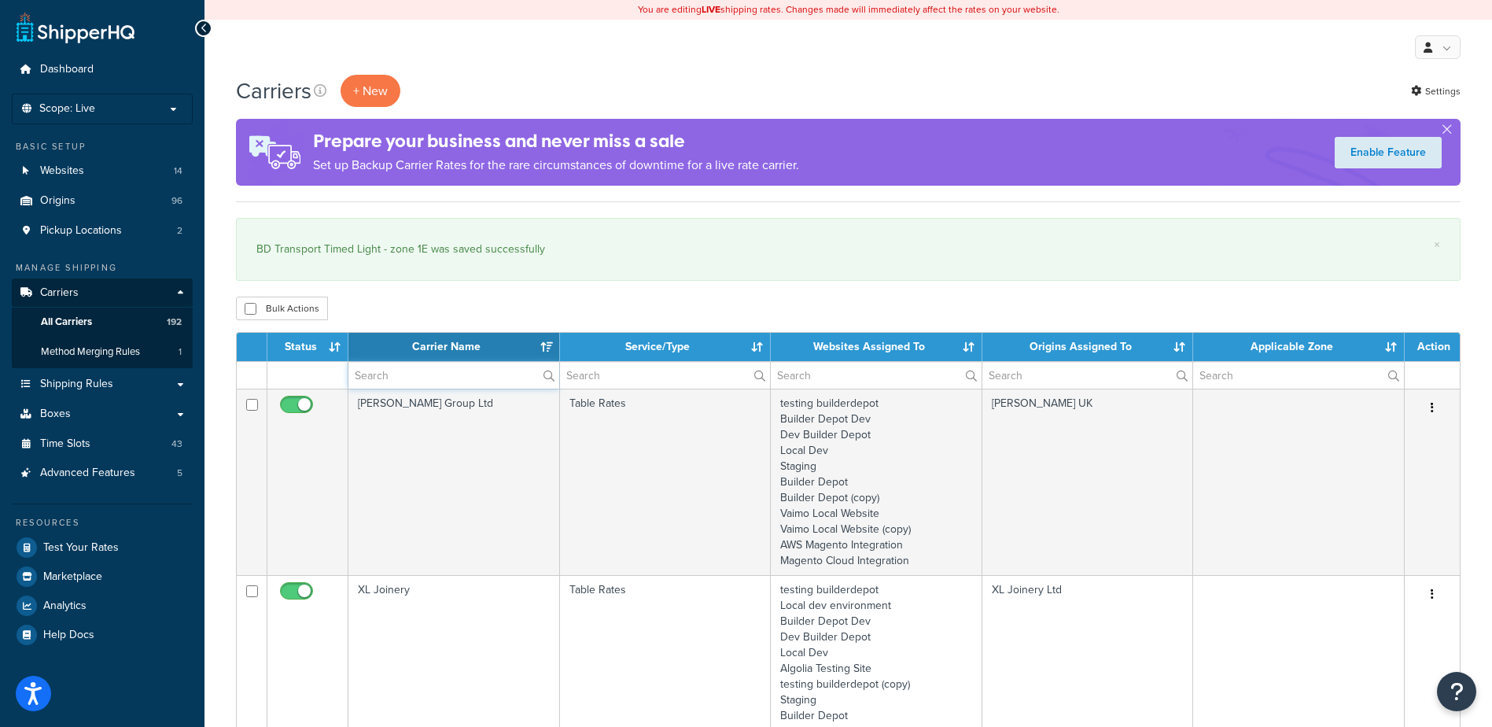
click at [376, 378] on input "text" at bounding box center [453, 375] width 211 height 27
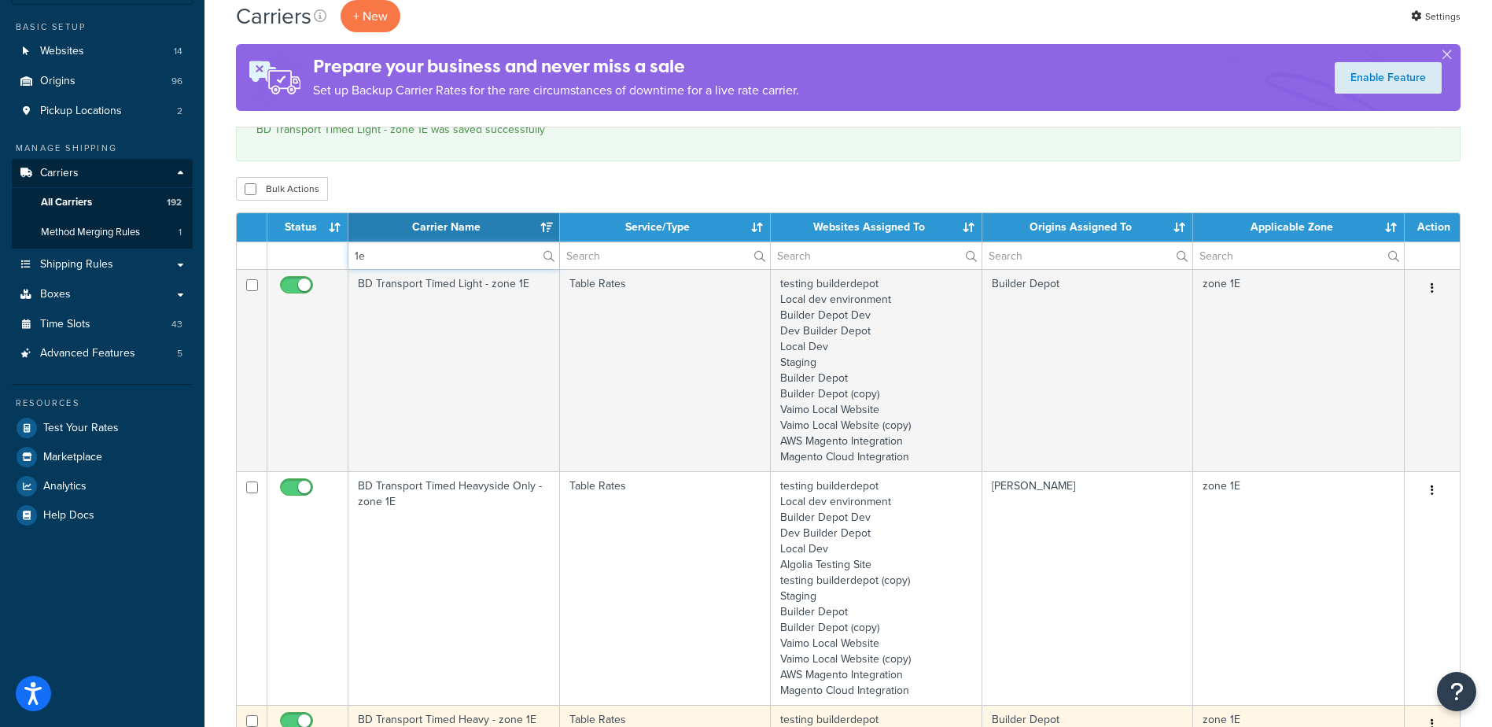
scroll to position [393, 0]
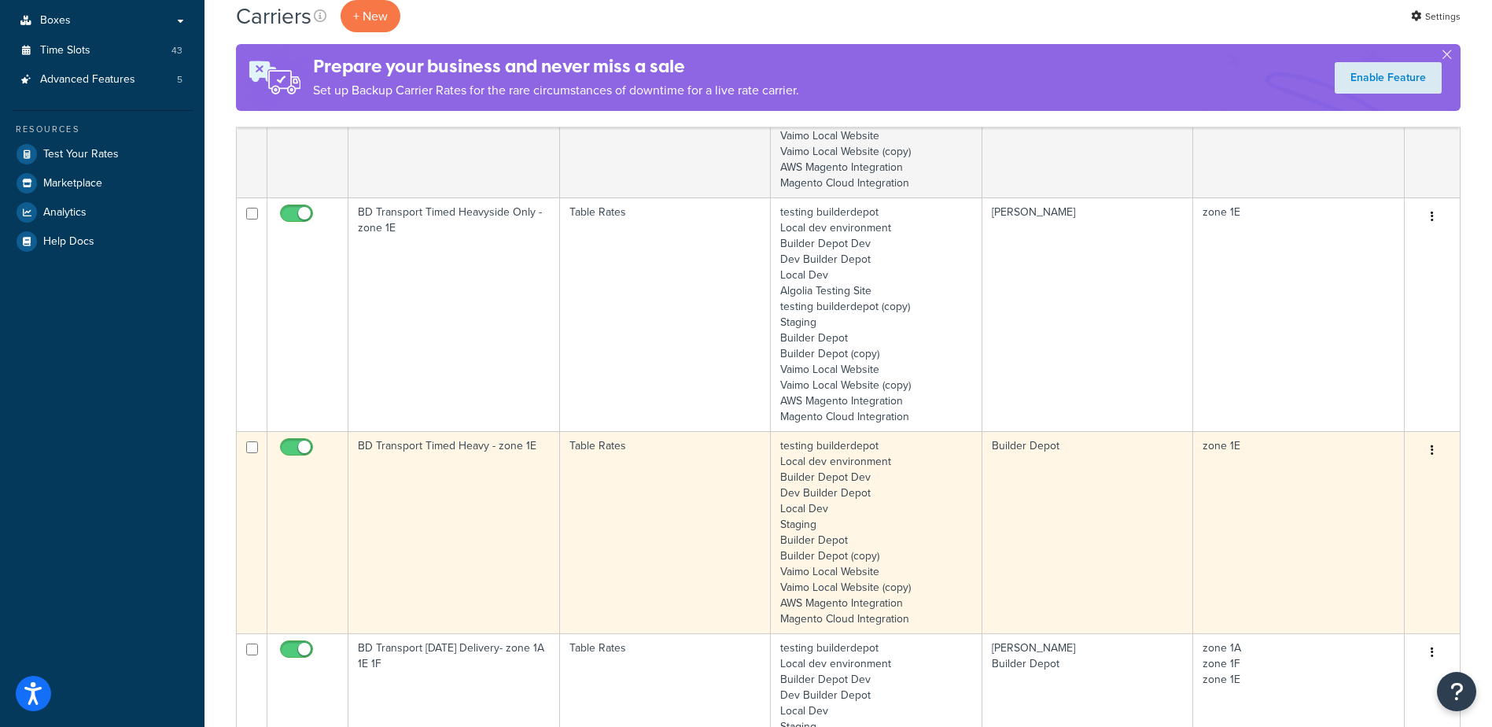
type input "1e"
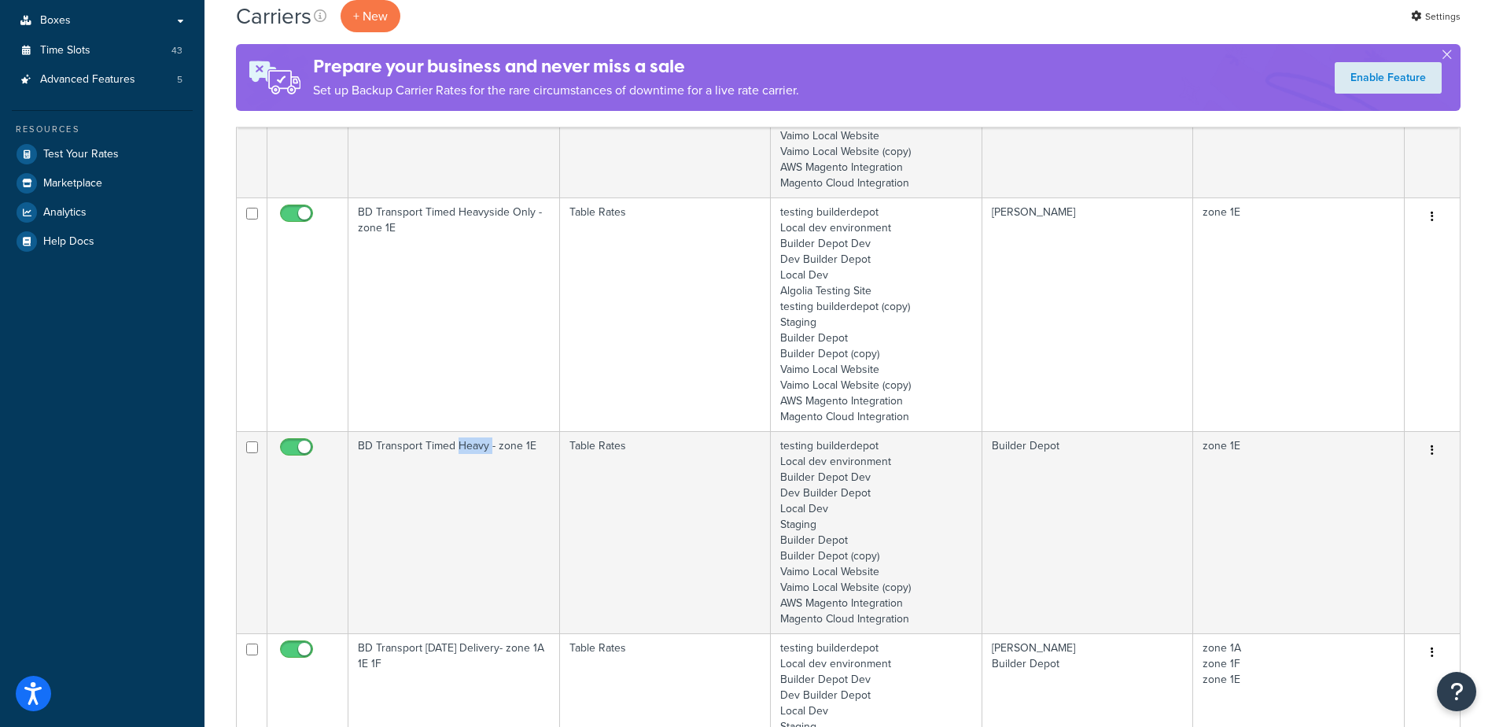
click at [481, 489] on td "BD Transport Timed Heavy - zone 1E" at bounding box center [454, 532] width 212 height 202
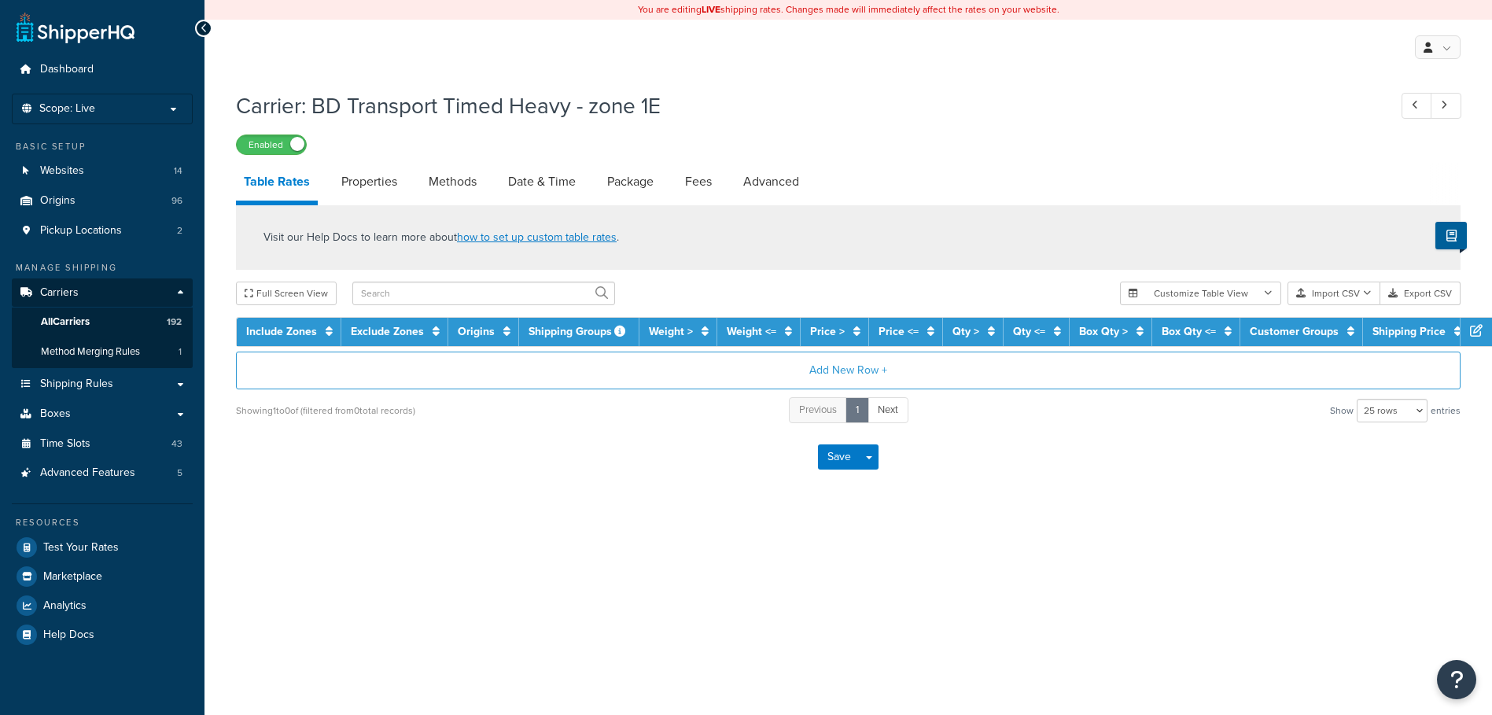
select select "25"
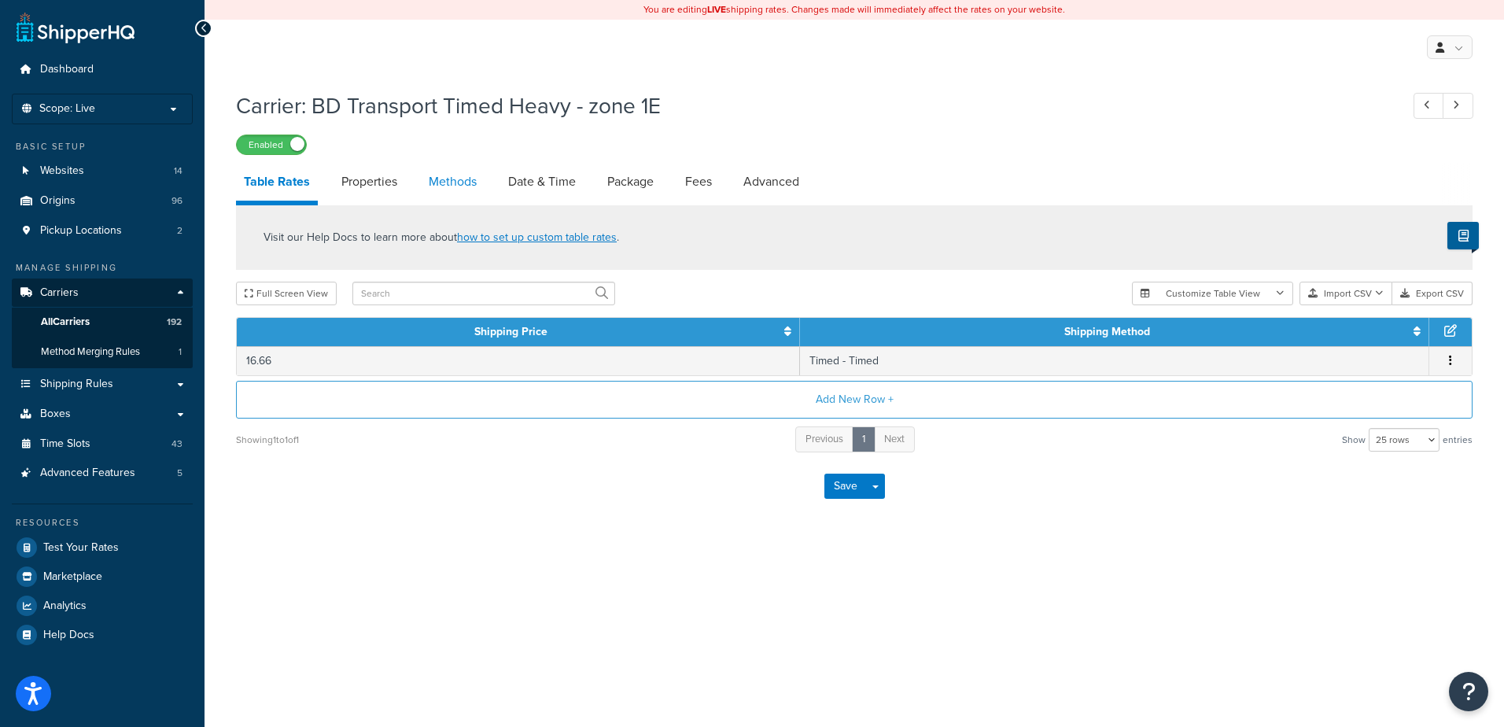
click at [466, 180] on link "Methods" at bounding box center [453, 182] width 64 height 38
select select "25"
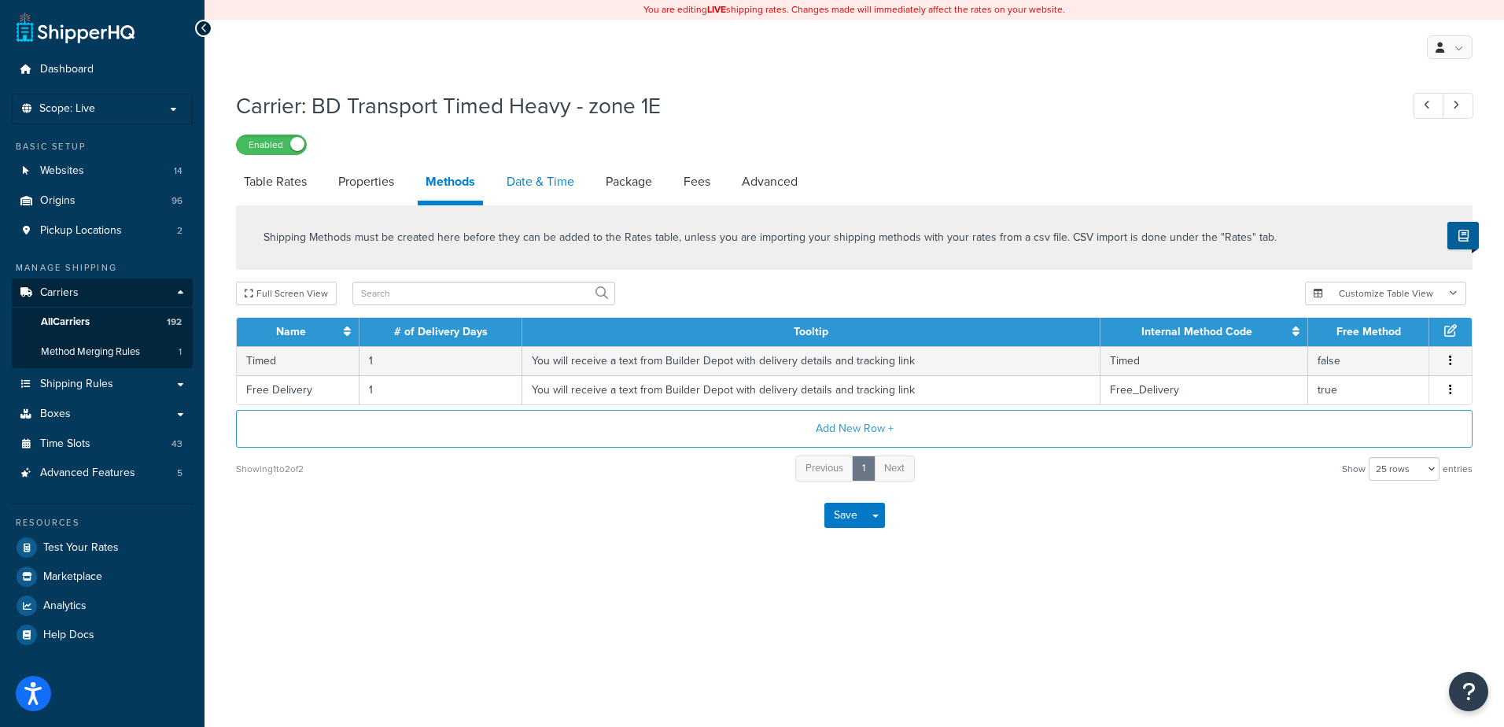
click at [531, 178] on link "Date & Time" at bounding box center [540, 182] width 83 height 38
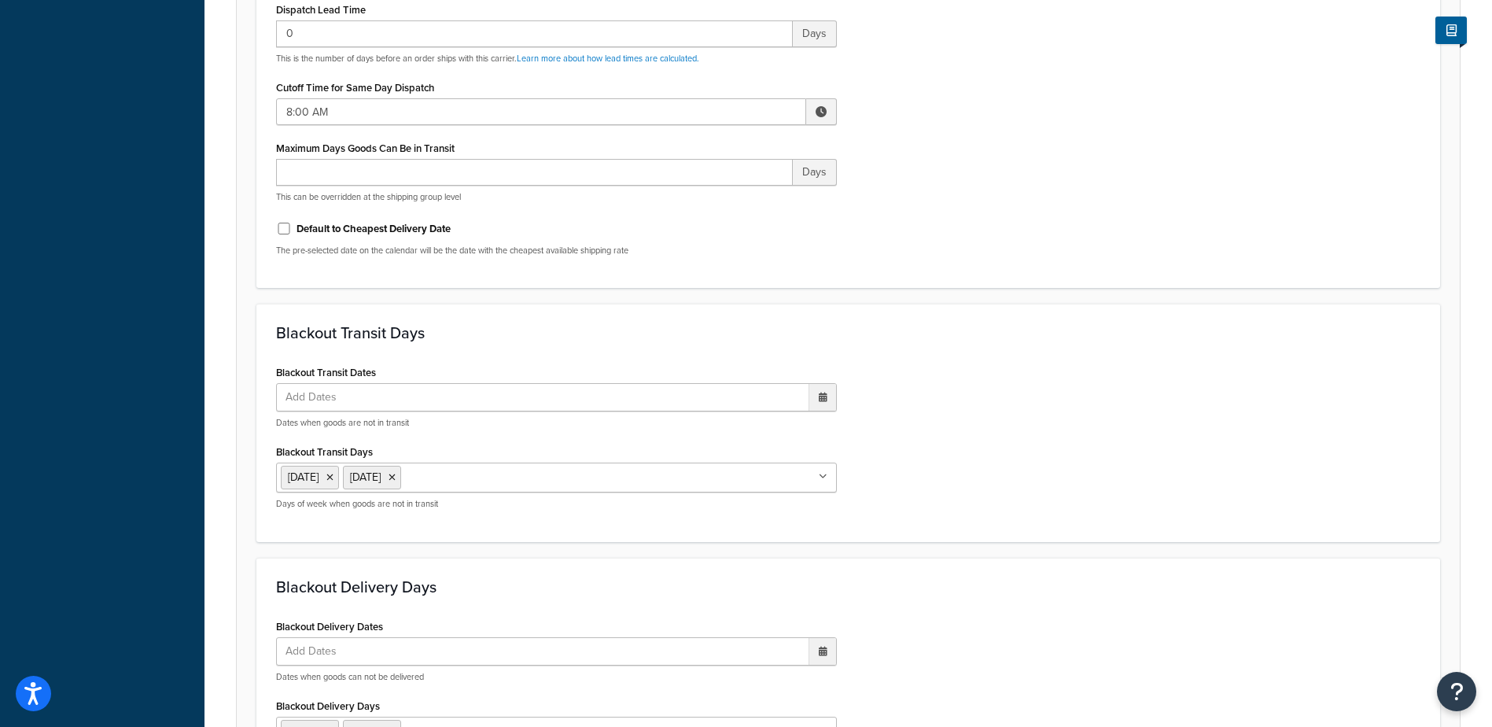
scroll to position [1163, 0]
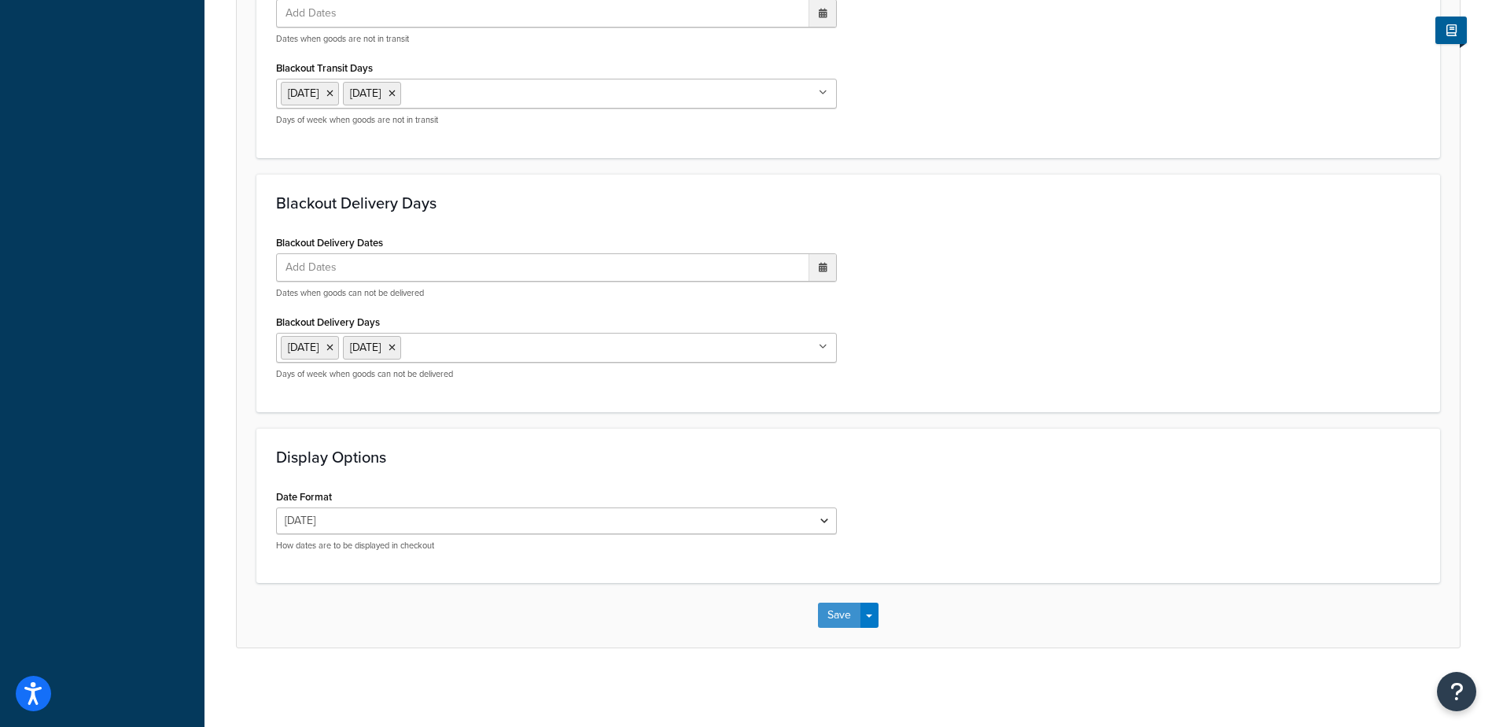
click at [838, 613] on button "Save" at bounding box center [839, 614] width 42 height 25
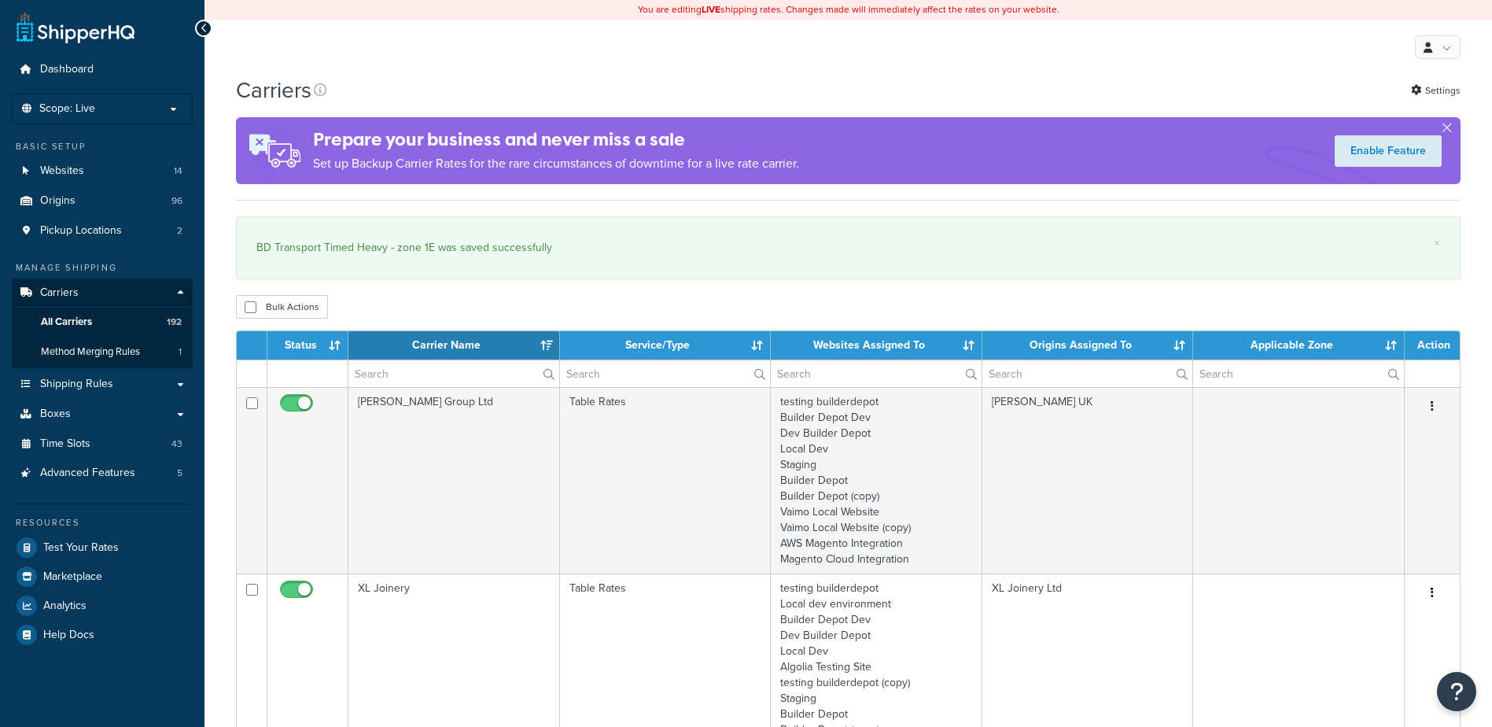
select select "15"
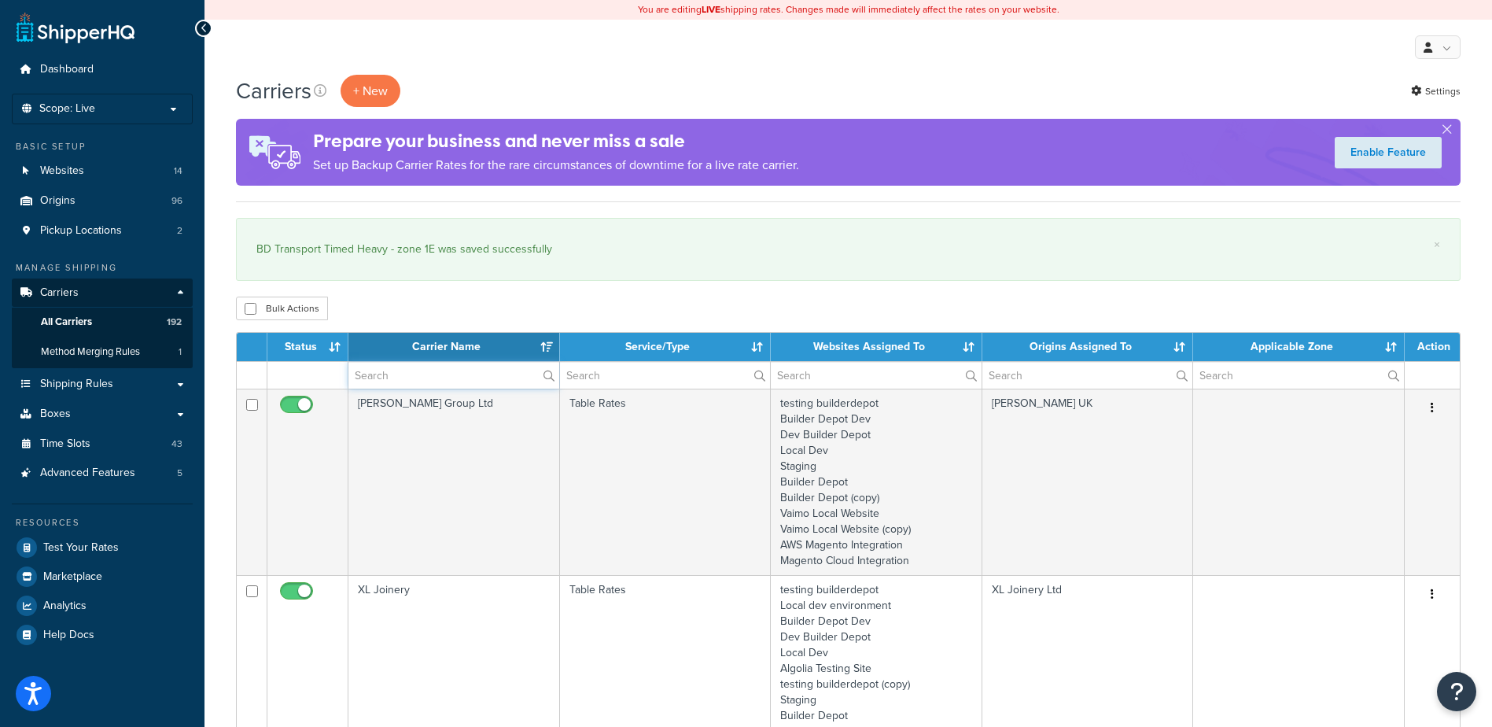
click at [385, 375] on input "text" at bounding box center [453, 375] width 211 height 27
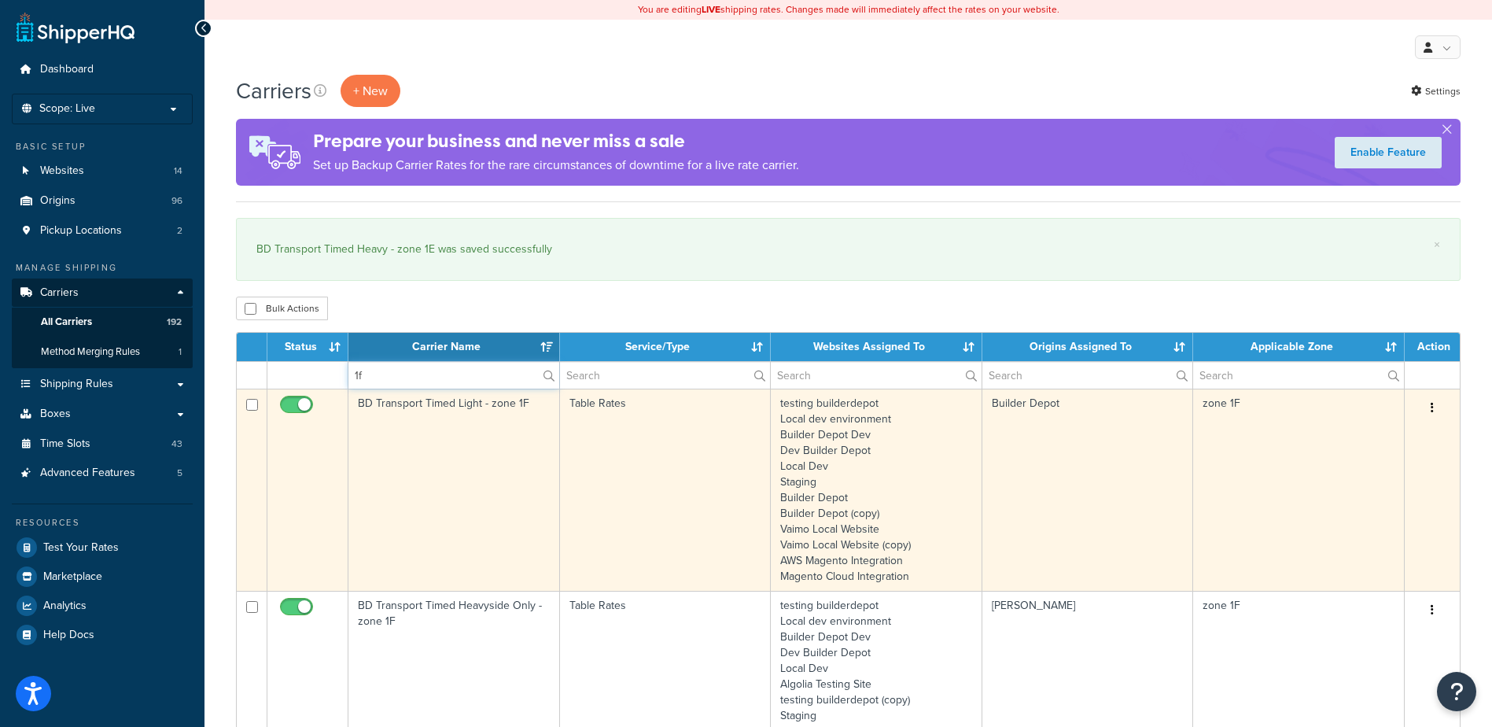
type input "1f"
click at [444, 436] on td "BD Transport Timed Light - zone 1F" at bounding box center [454, 490] width 212 height 202
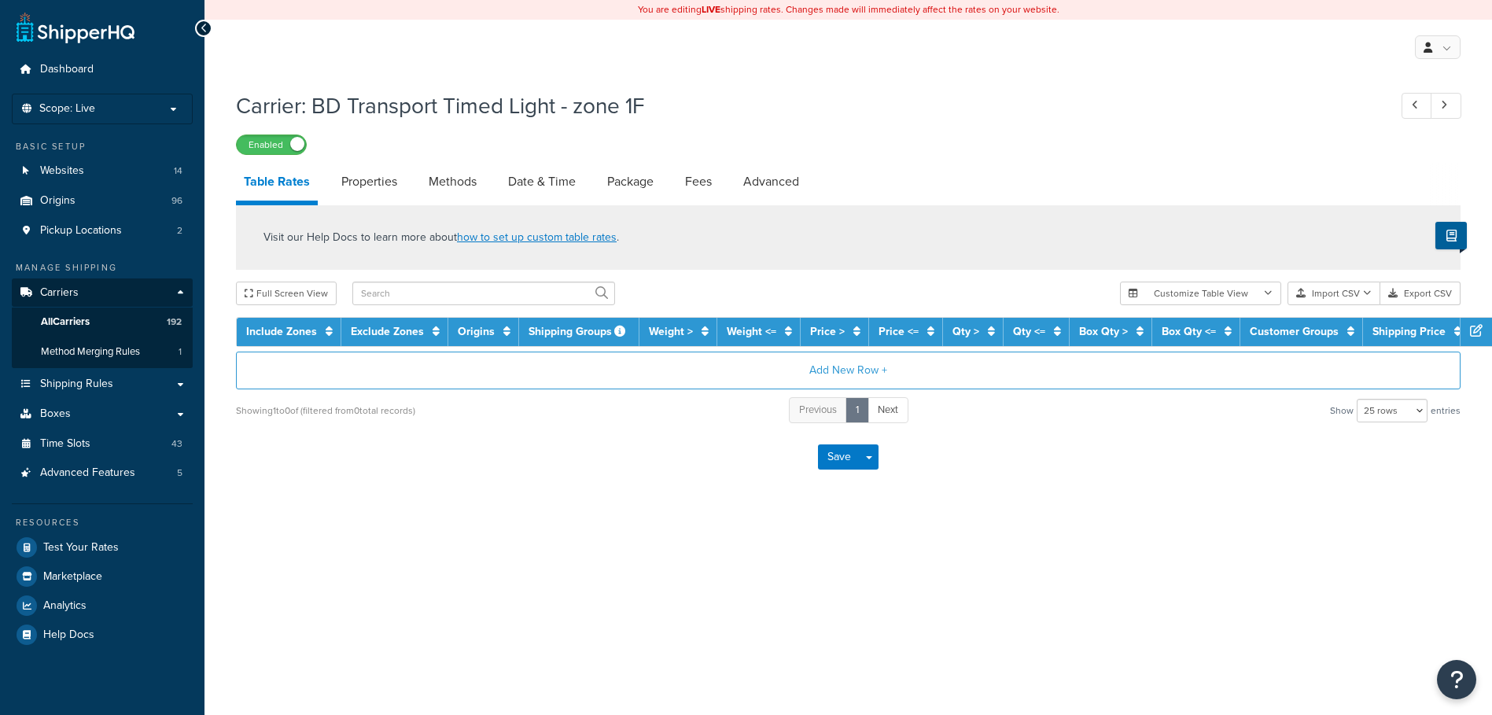
select select "25"
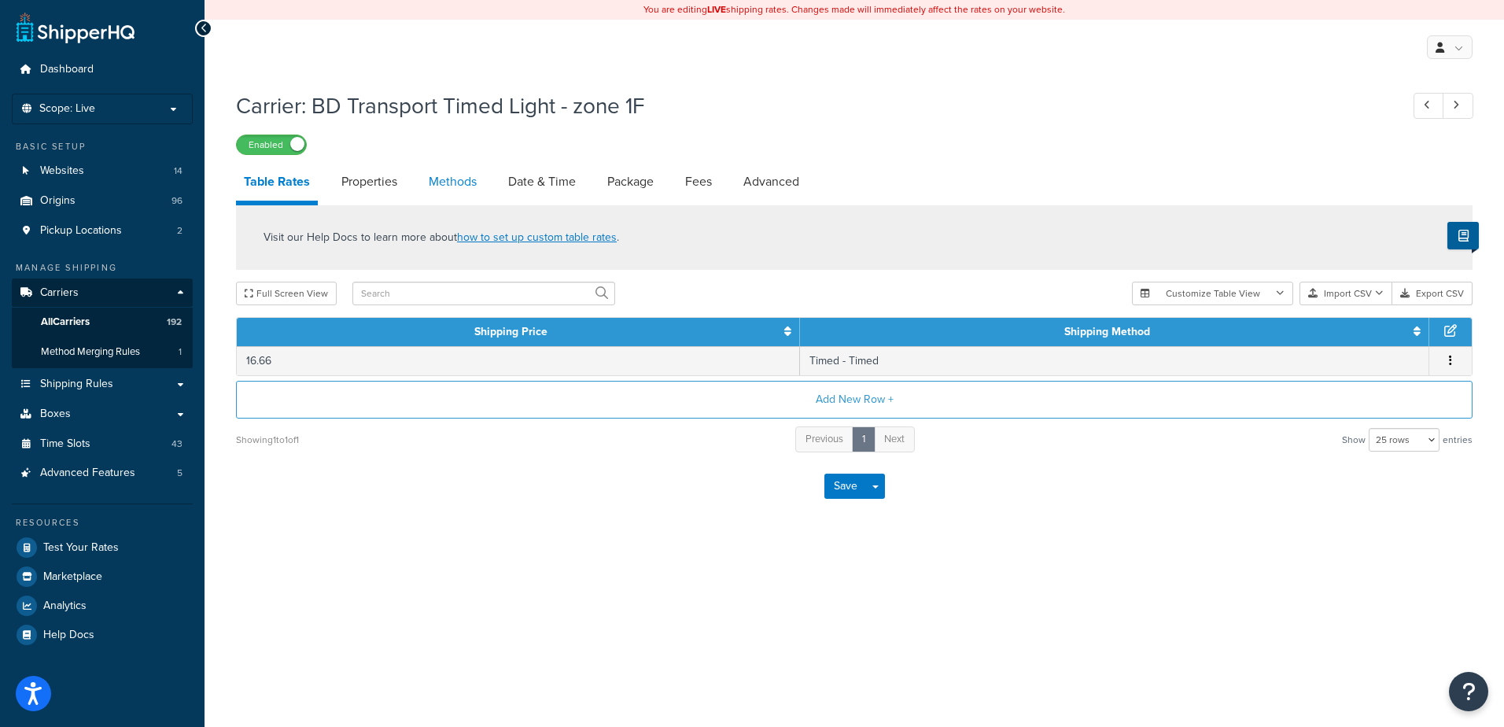
click at [449, 179] on link "Methods" at bounding box center [453, 182] width 64 height 38
select select "25"
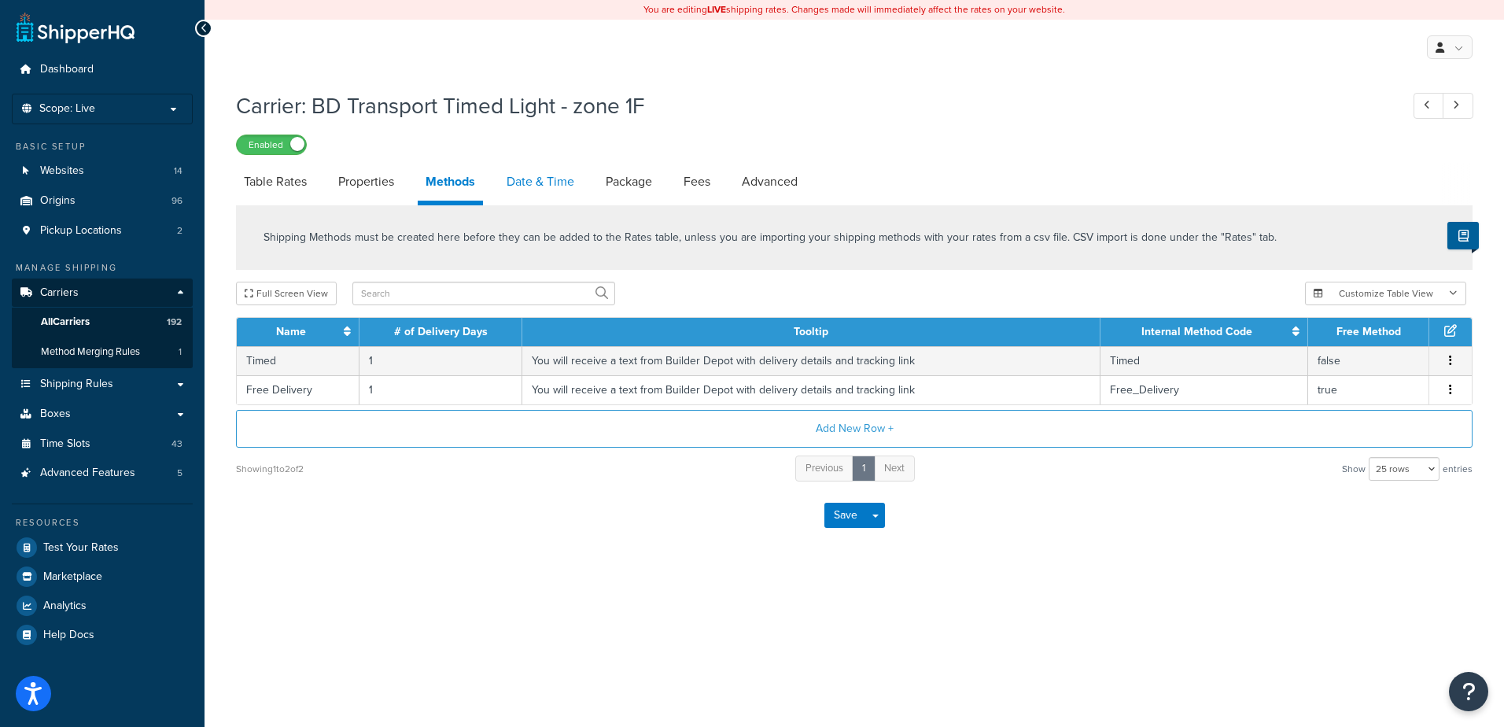
click at [536, 174] on link "Date & Time" at bounding box center [540, 182] width 83 height 38
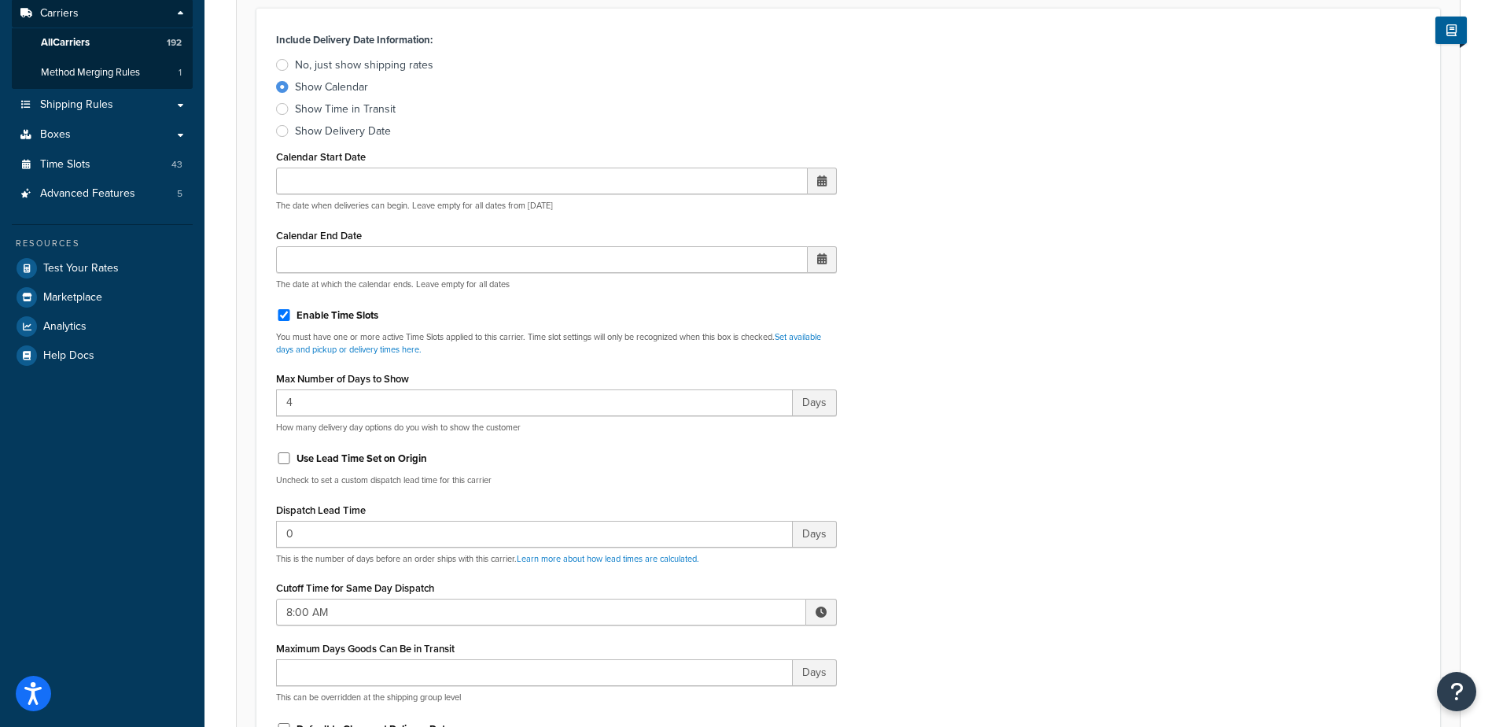
scroll to position [551, 0]
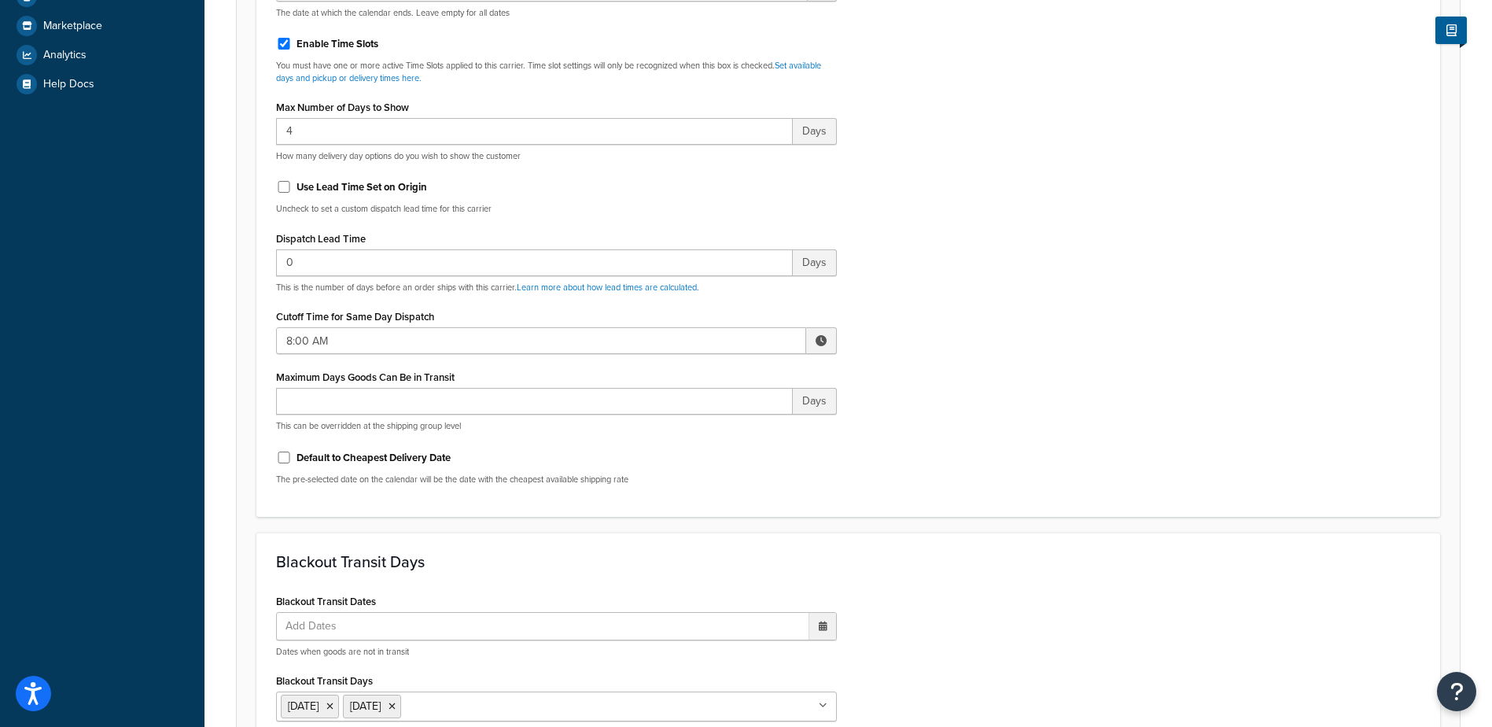
click at [816, 335] on span at bounding box center [821, 340] width 11 height 11
click at [705, 372] on span "▲" at bounding box center [705, 374] width 31 height 31
click at [704, 372] on span "▲" at bounding box center [705, 374] width 31 height 31
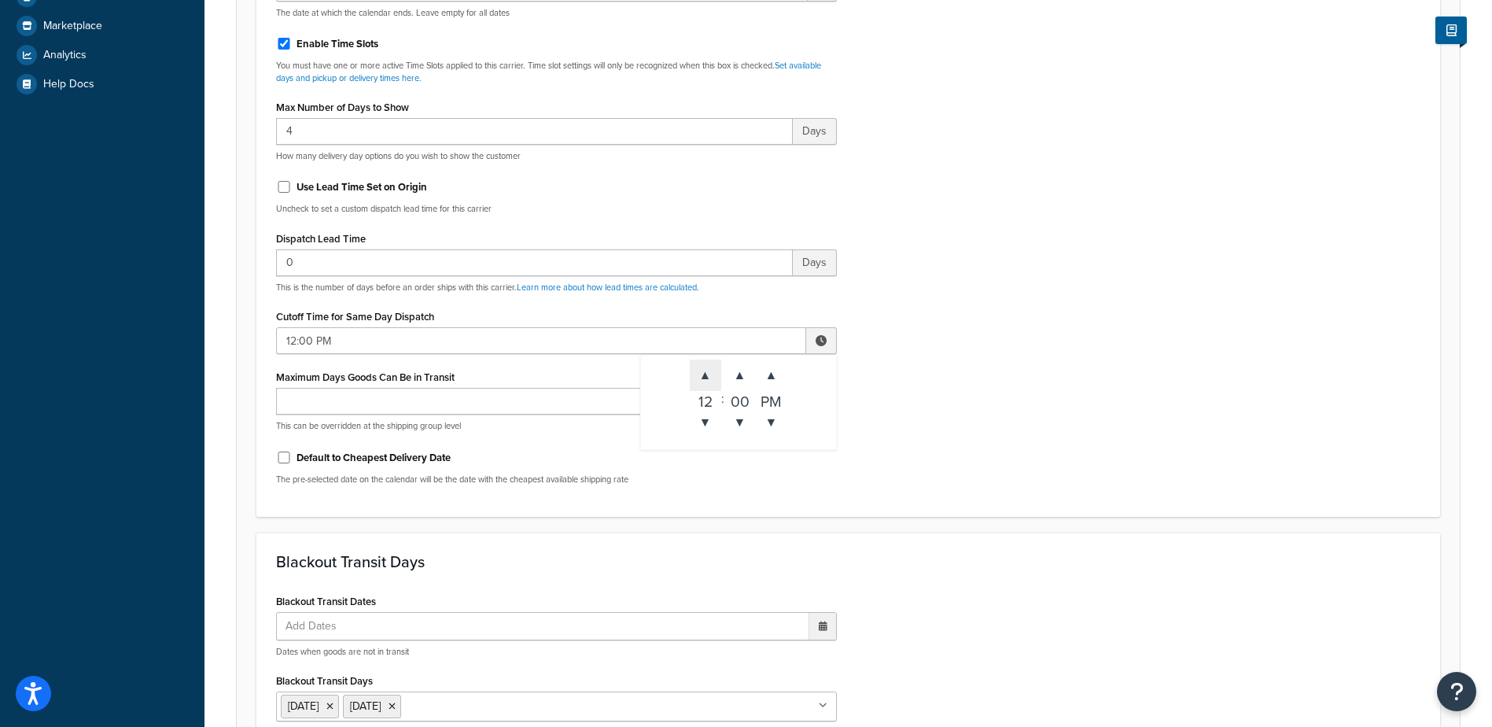
click at [704, 372] on span "▲" at bounding box center [705, 374] width 31 height 31
type input "2:00 PM"
click at [897, 384] on div "Include Delivery Date Information: No, just show shipping rates Show Calendar S…" at bounding box center [848, 127] width 1168 height 740
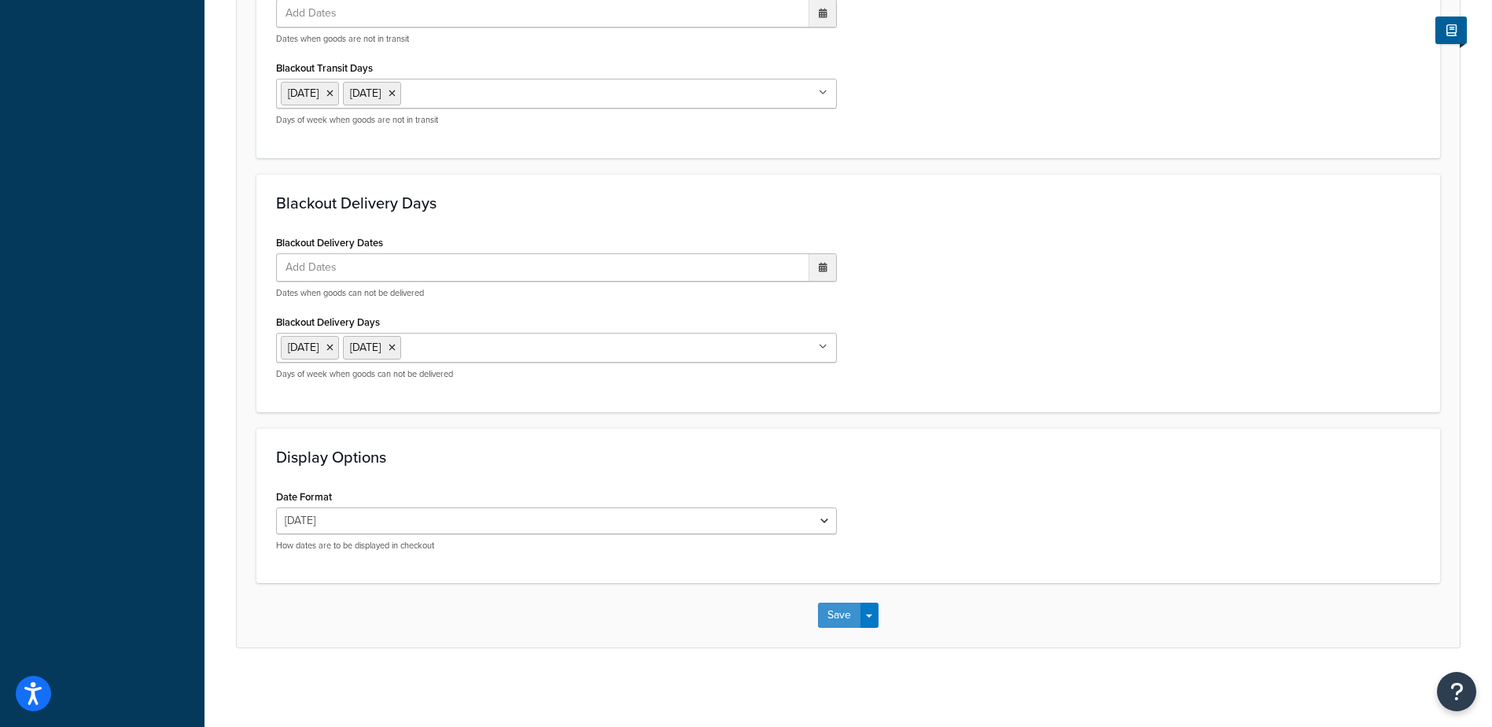
click at [834, 606] on button "Save" at bounding box center [839, 614] width 42 height 25
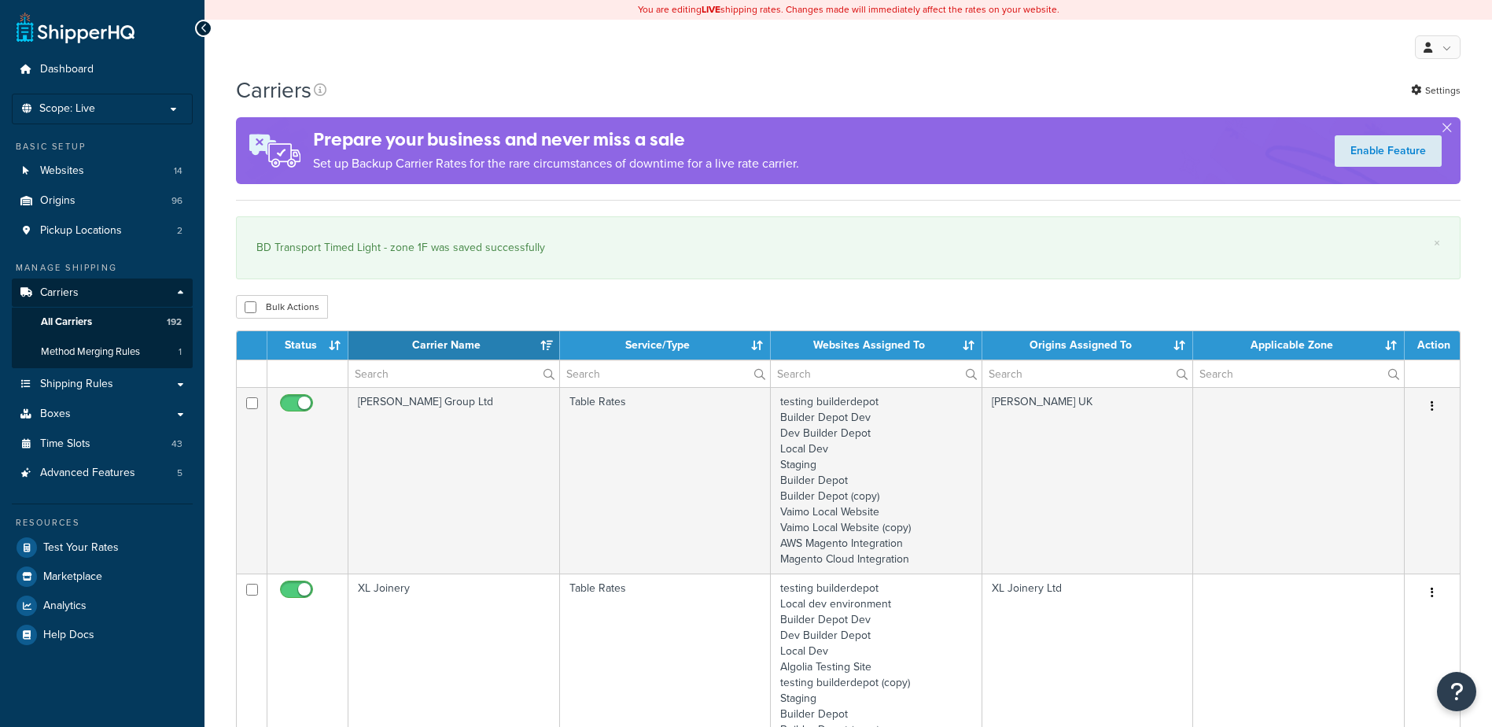
select select "15"
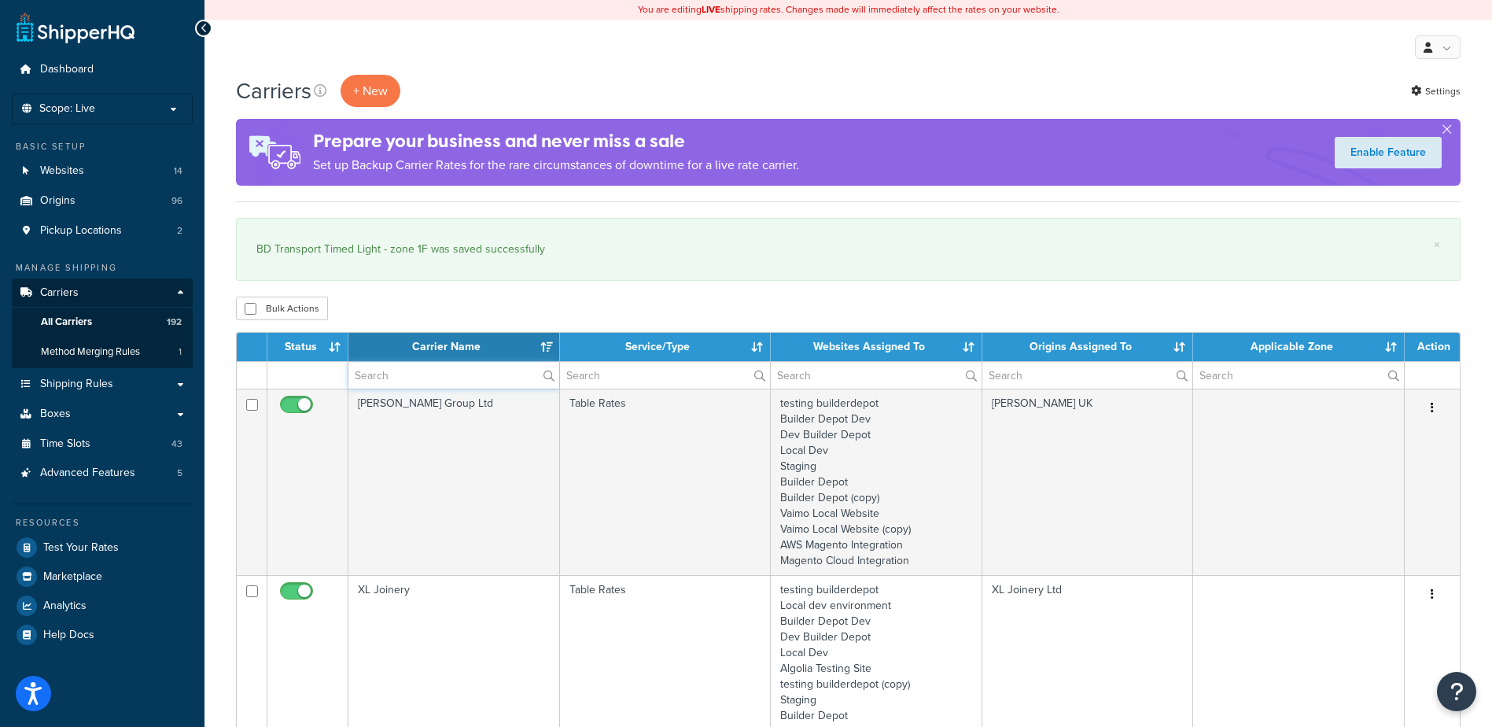
click at [370, 375] on input "text" at bounding box center [453, 375] width 211 height 27
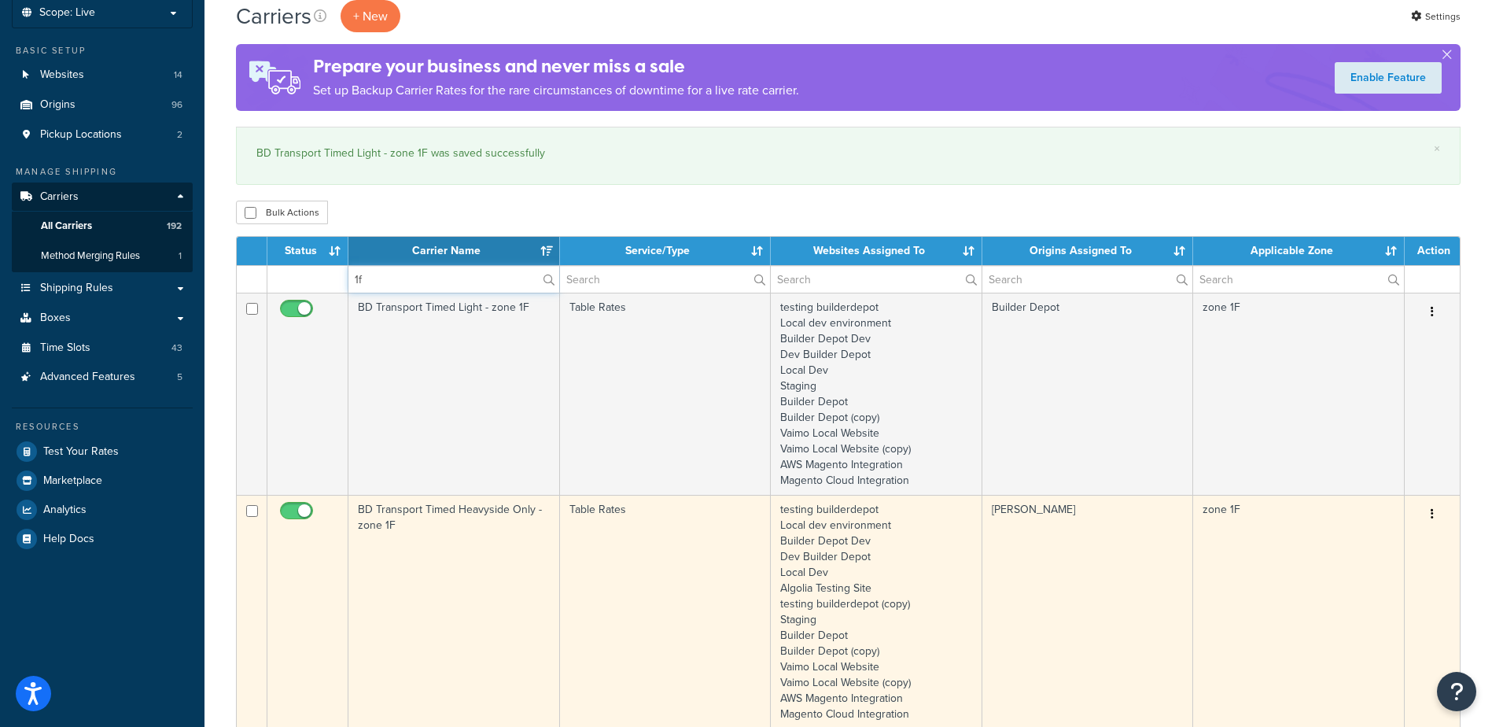
scroll to position [393, 0]
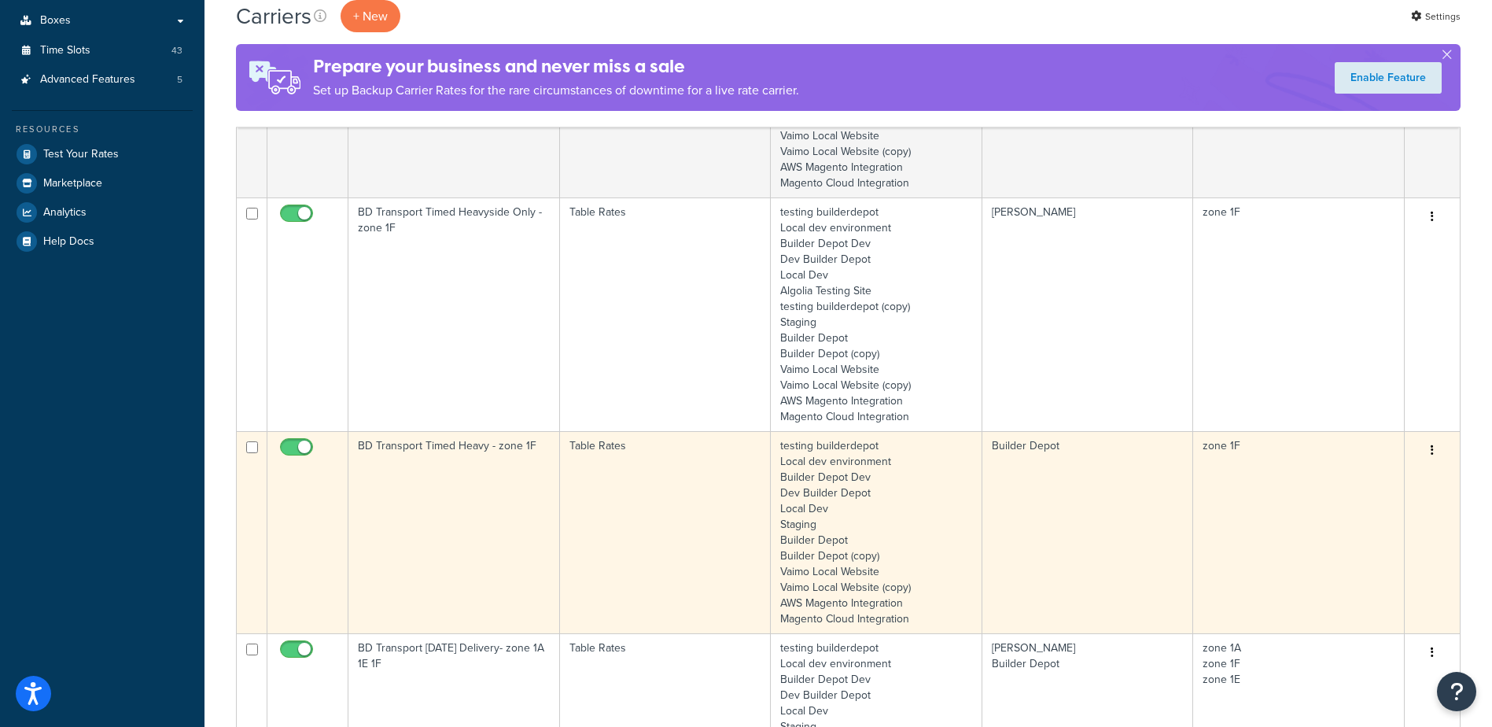
type input "1f"
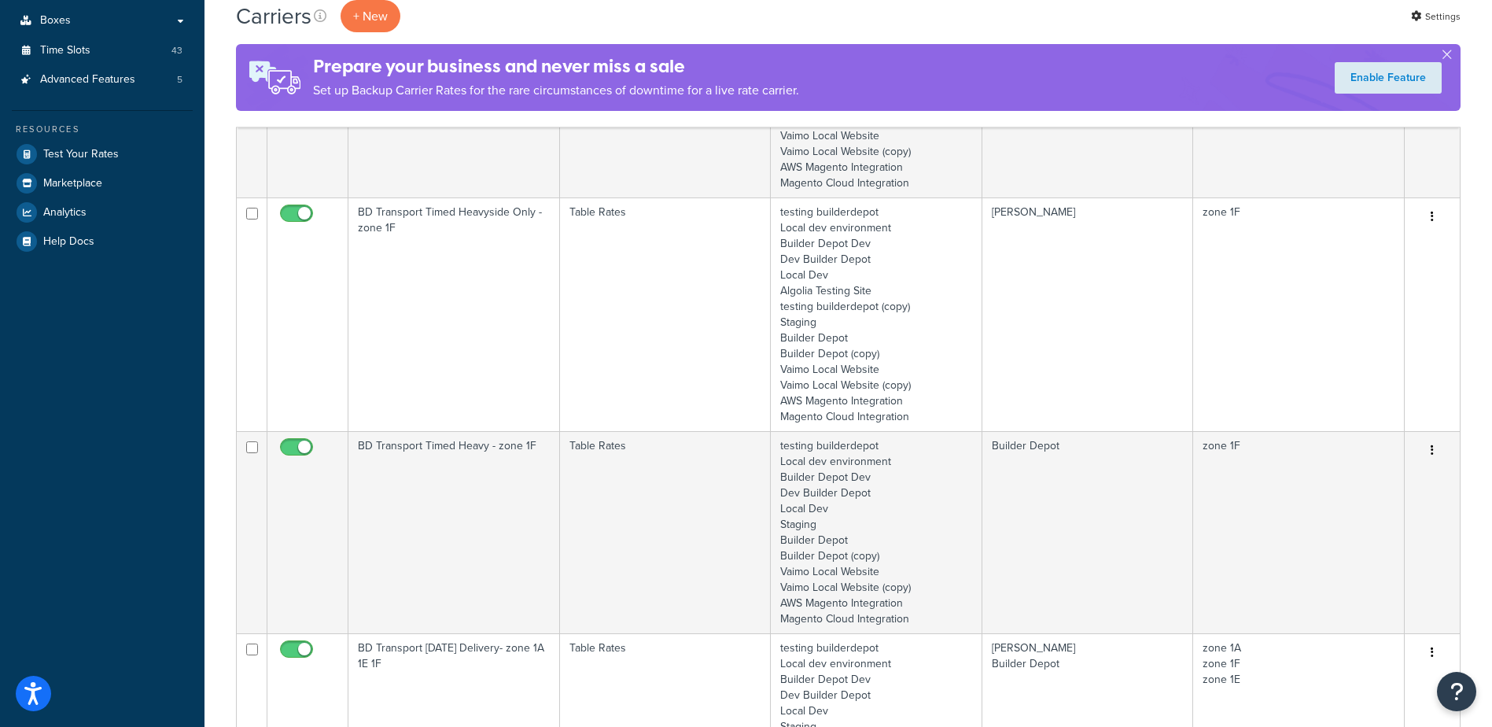
click at [548, 503] on td "BD Transport Timed Heavy - zone 1F" at bounding box center [454, 532] width 212 height 202
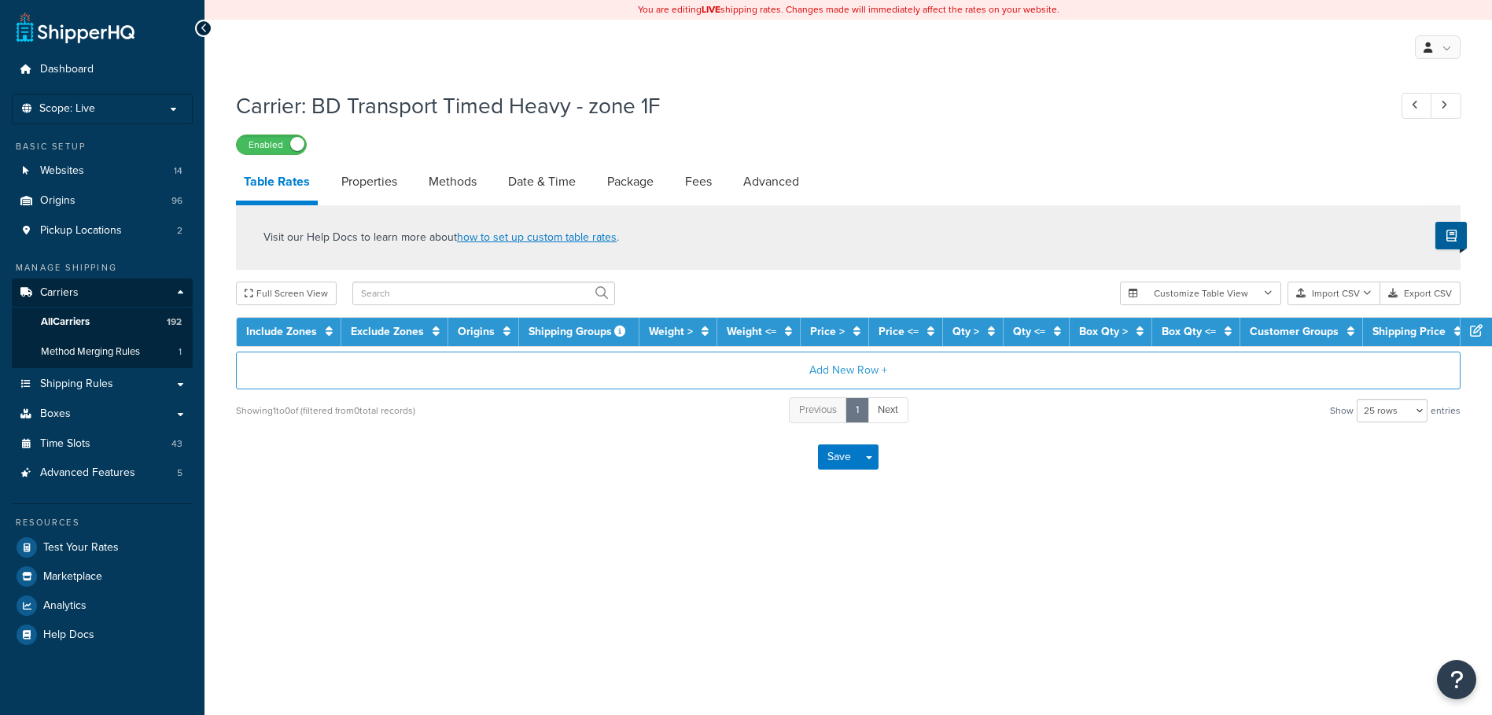
select select "25"
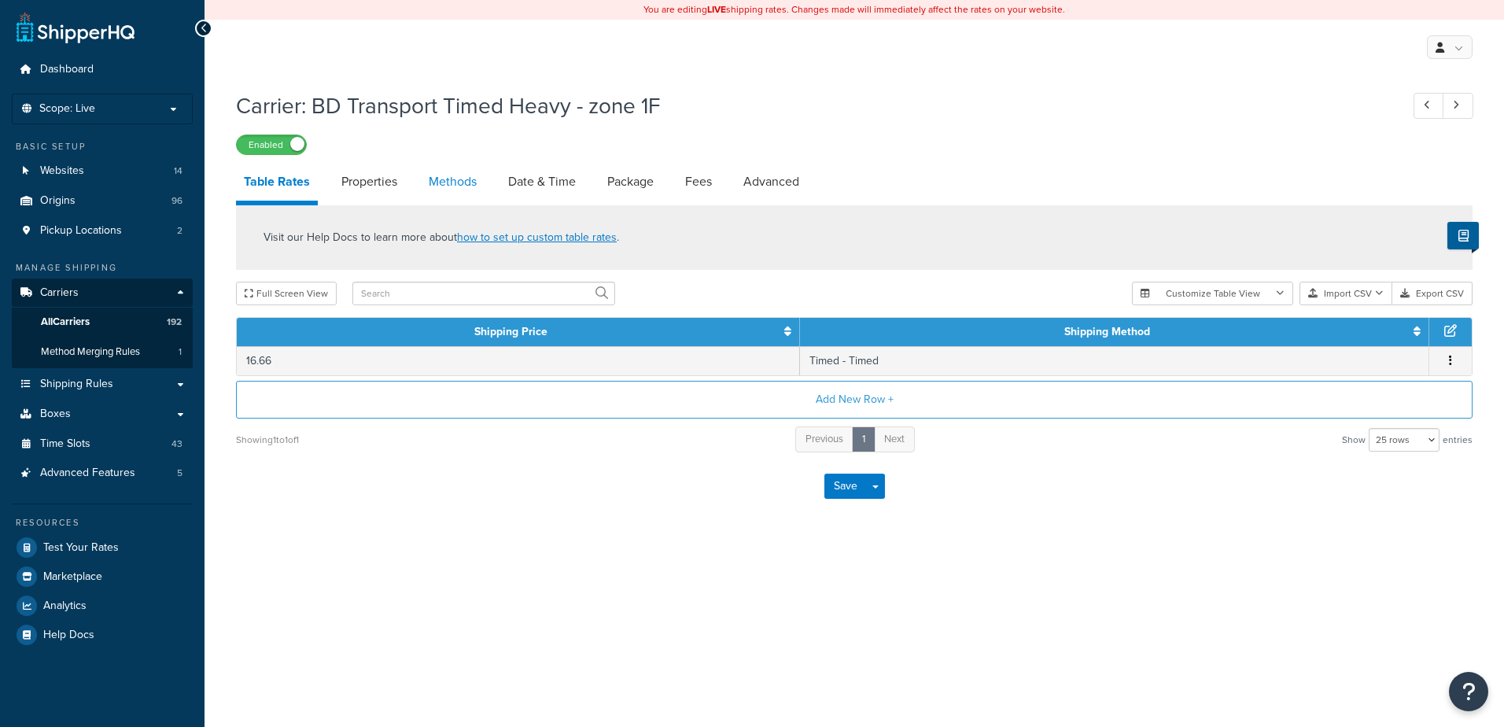
click at [438, 176] on link "Methods" at bounding box center [453, 182] width 64 height 38
select select "25"
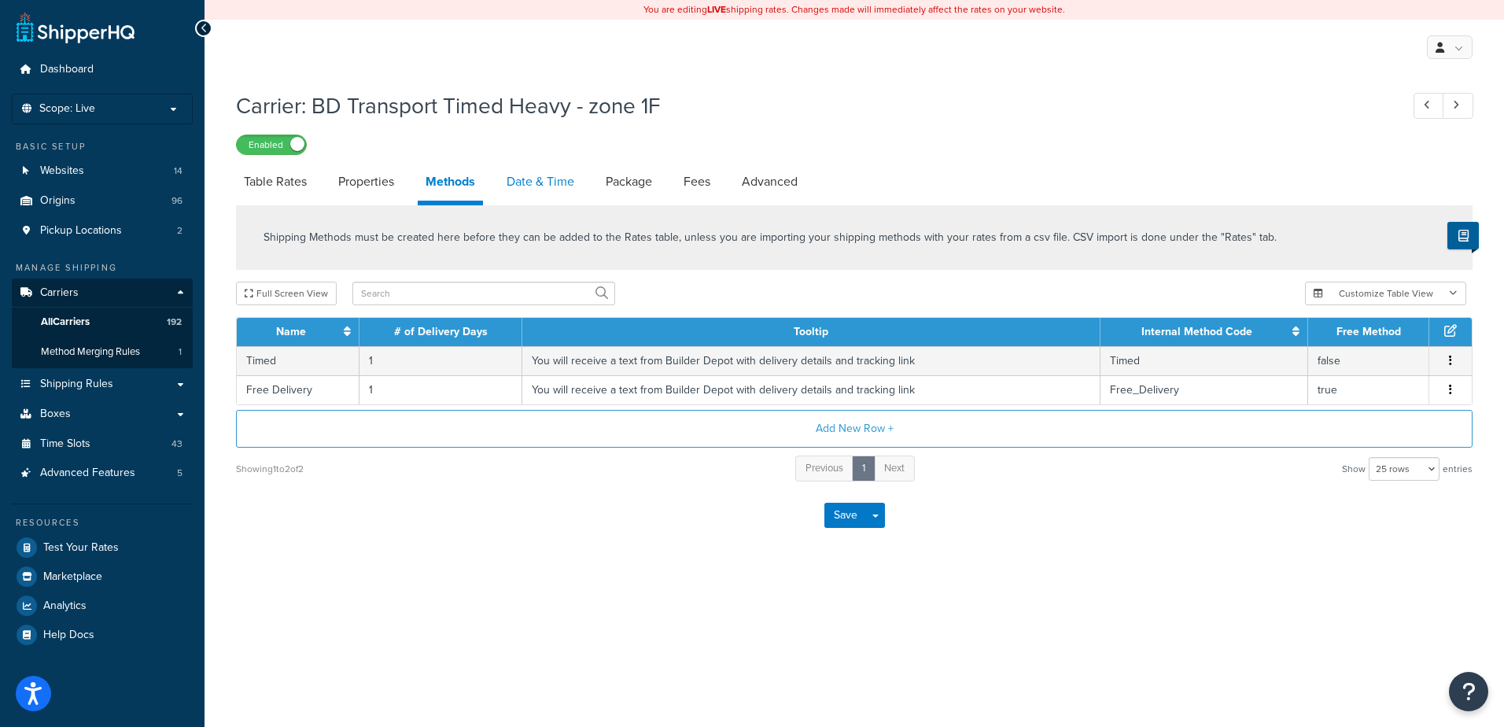
click at [537, 186] on link "Date & Time" at bounding box center [540, 182] width 83 height 38
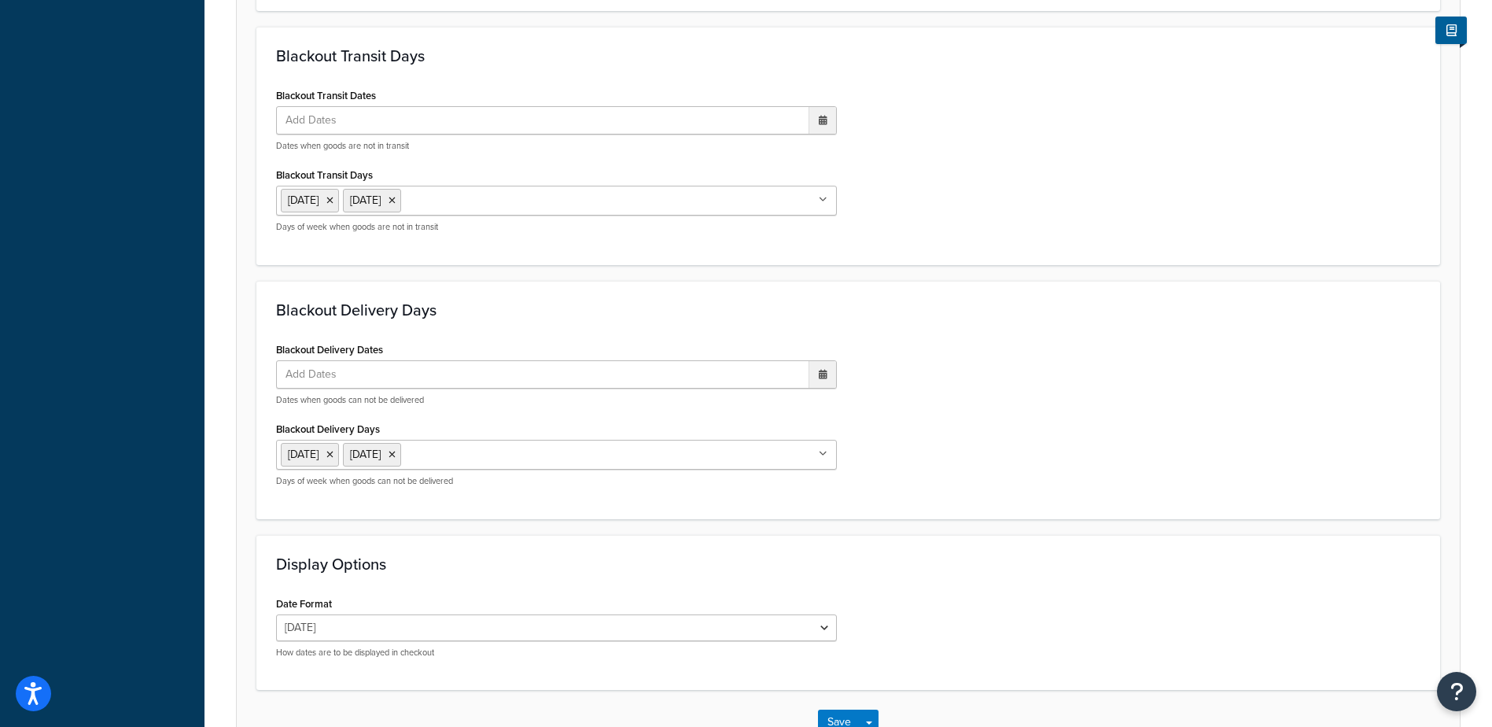
scroll to position [1163, 0]
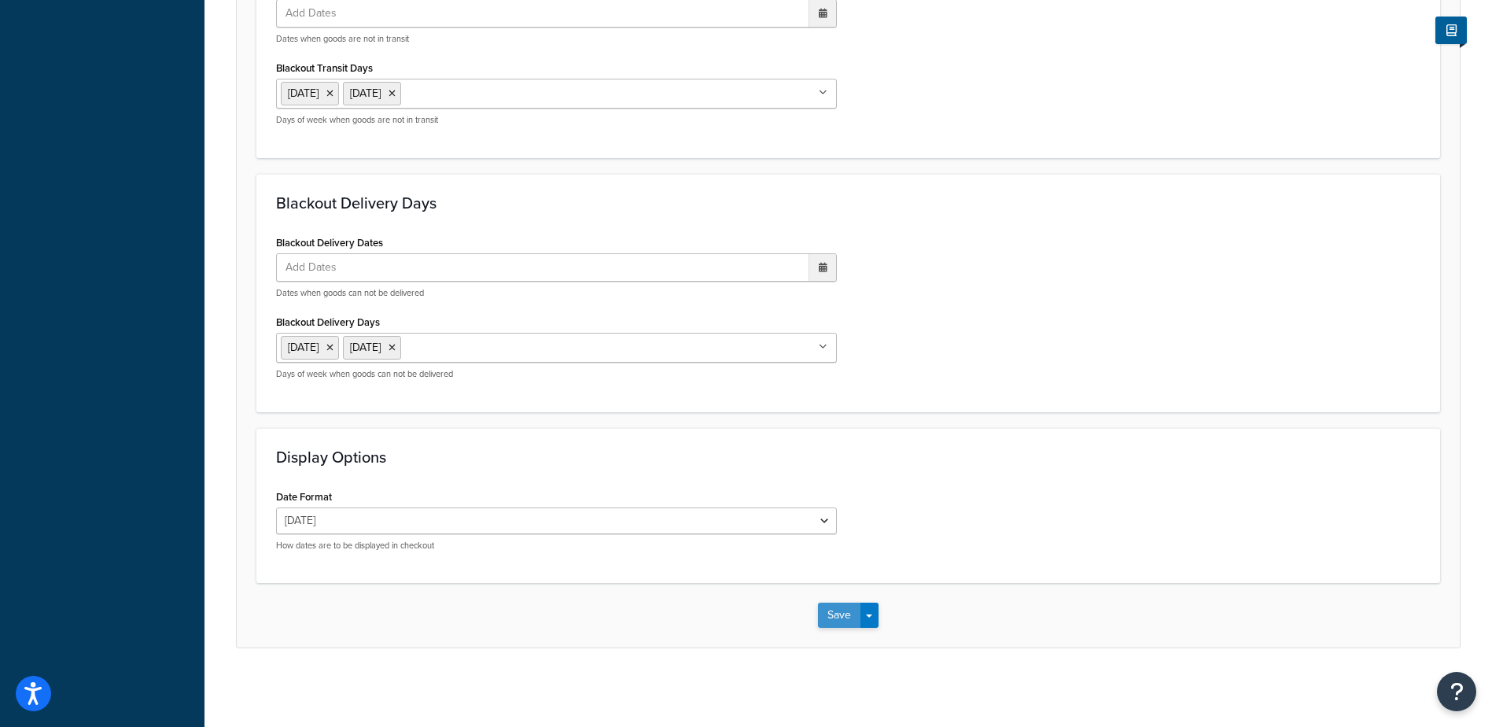
click at [829, 612] on button "Save" at bounding box center [839, 614] width 42 height 25
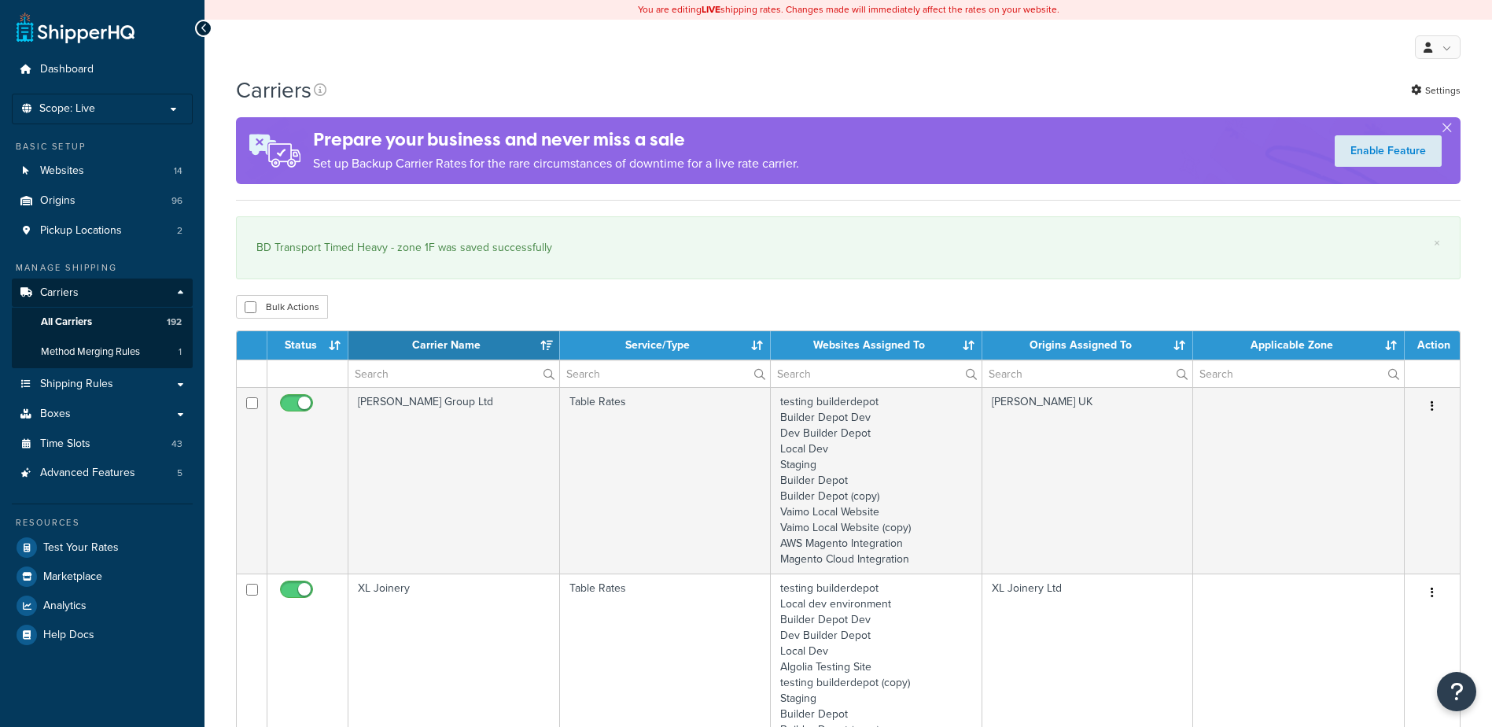
select select "15"
